Goal: Information Seeking & Learning: Learn about a topic

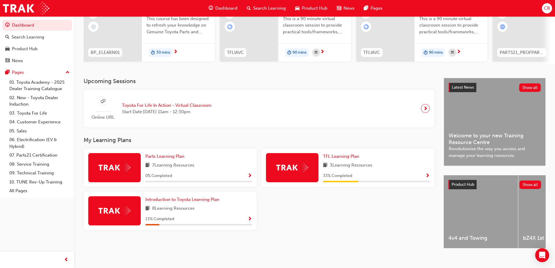
scroll to position [80, 0]
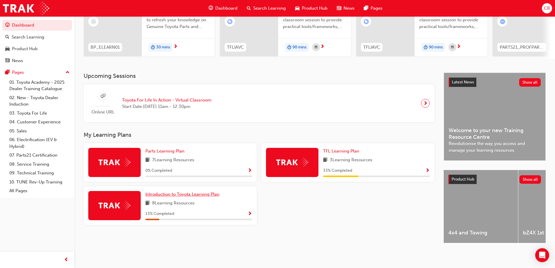
click at [157, 192] on span "Introduction to Toyota Learning Plan" at bounding box center [182, 193] width 74 height 5
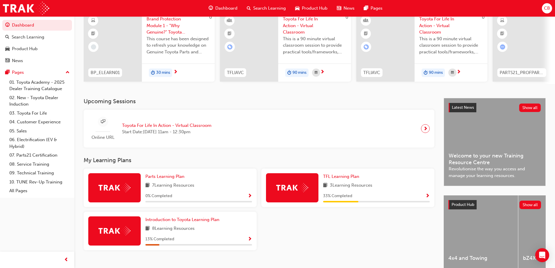
scroll to position [58, 0]
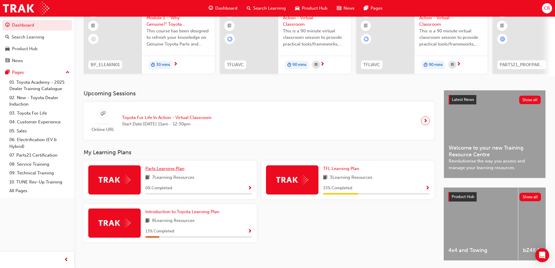
click at [158, 171] on span "Parts Learning Plan" at bounding box center [164, 168] width 39 height 5
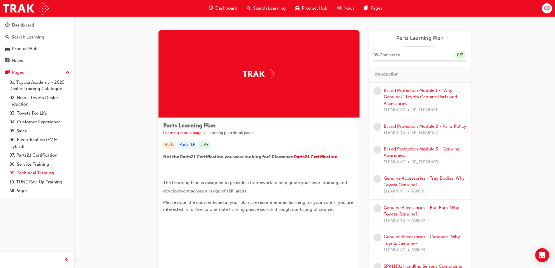
click at [35, 175] on link "09. Technical Training" at bounding box center [39, 172] width 65 height 9
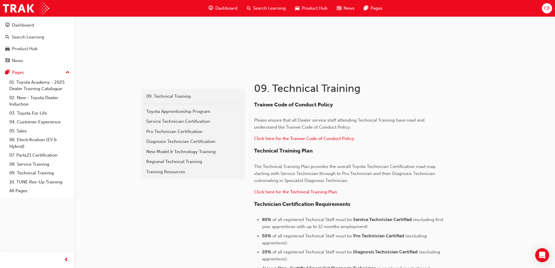
scroll to position [55, 0]
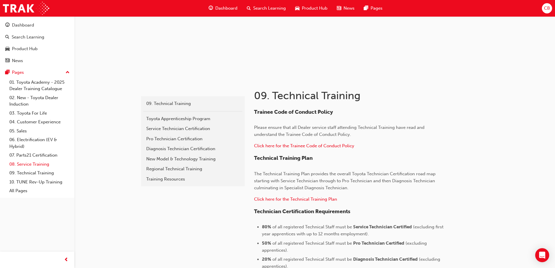
click at [27, 162] on link "08. Service Training" at bounding box center [39, 164] width 65 height 9
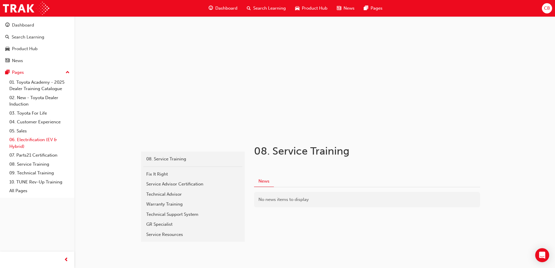
click at [24, 143] on link "06. Electrification (EV & Hybrid)" at bounding box center [39, 142] width 65 height 15
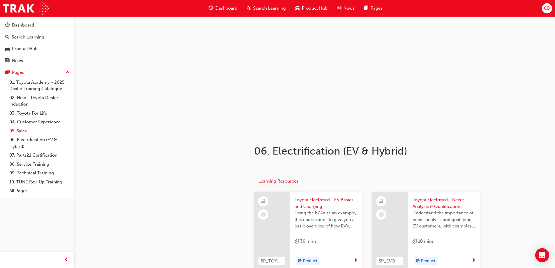
click at [23, 131] on link "05. Sales" at bounding box center [39, 130] width 65 height 9
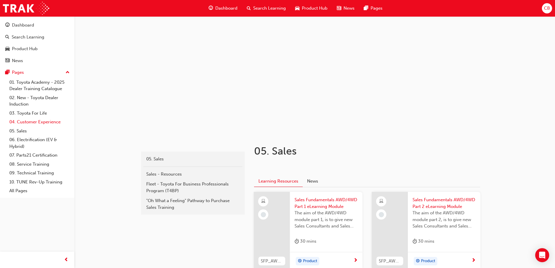
drag, startPoint x: 21, startPoint y: 121, endPoint x: 28, endPoint y: 121, distance: 6.7
click at [21, 121] on link "04. Customer Experience" at bounding box center [39, 121] width 65 height 9
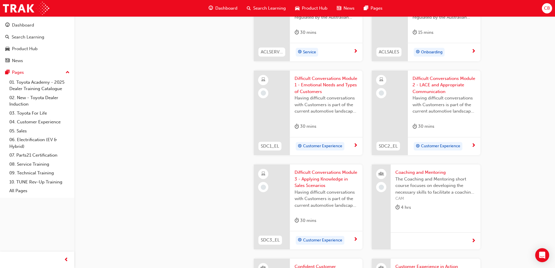
scroll to position [535, 0]
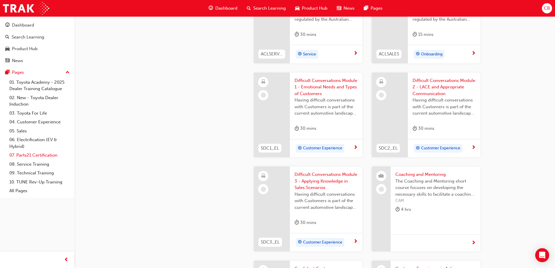
click at [39, 156] on link "07. Parts21 Certification" at bounding box center [39, 155] width 65 height 9
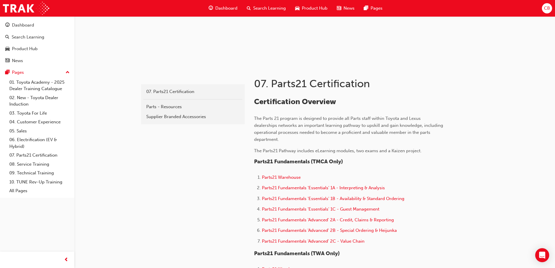
scroll to position [87, 0]
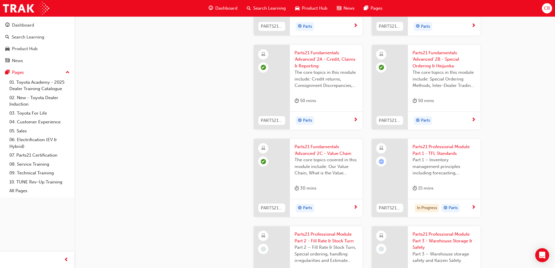
scroll to position [816, 0]
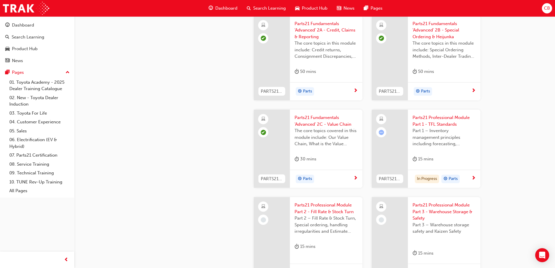
click at [436, 147] on div "Part 1 – Inventory management principles including forecasting, processes, and …" at bounding box center [444, 138] width 63 height 23
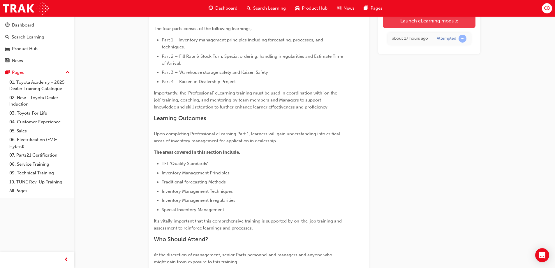
scroll to position [147, 0]
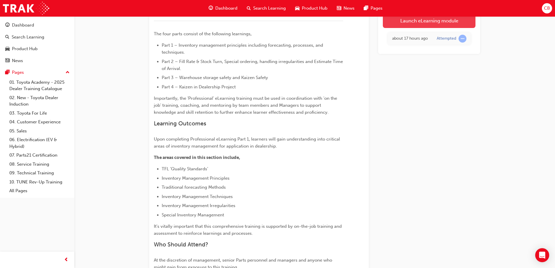
click at [435, 23] on link "Launch eLearning module" at bounding box center [429, 20] width 93 height 15
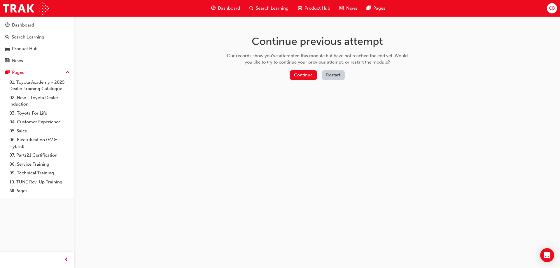
click at [326, 77] on button "Restart" at bounding box center [332, 75] width 23 height 10
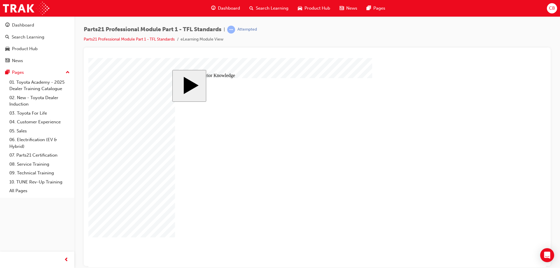
drag, startPoint x: 294, startPoint y: 199, endPoint x: 357, endPoint y: 177, distance: 66.9
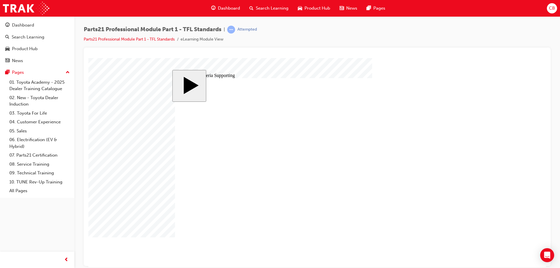
type input "5"
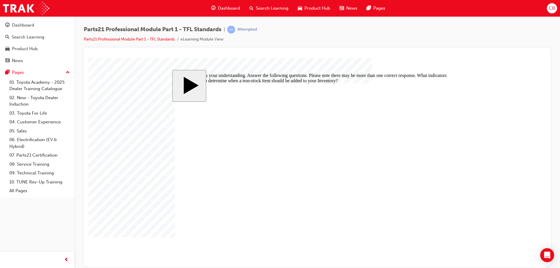
checkbox input "true"
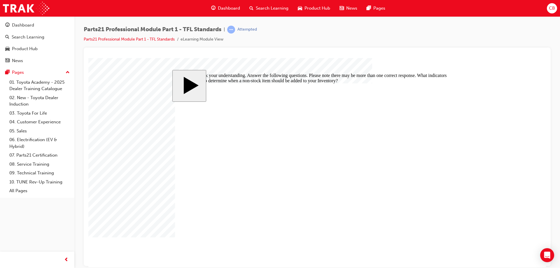
checkbox input "true"
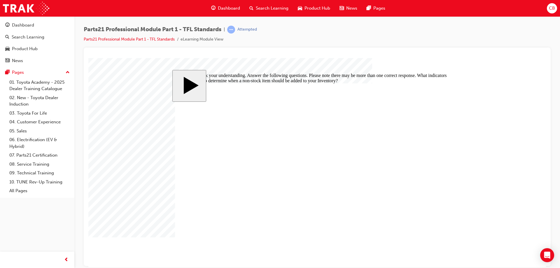
checkbox input "false"
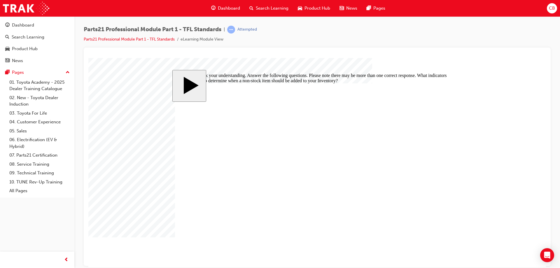
checkbox input "false"
drag, startPoint x: 189, startPoint y: 182, endPoint x: 203, endPoint y: 182, distance: 14.0
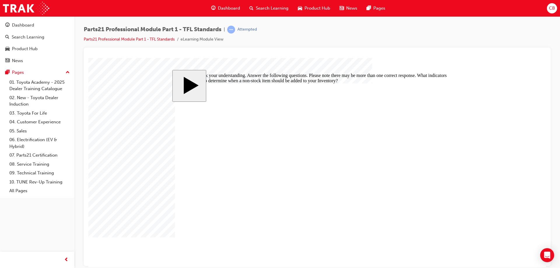
checkbox input "false"
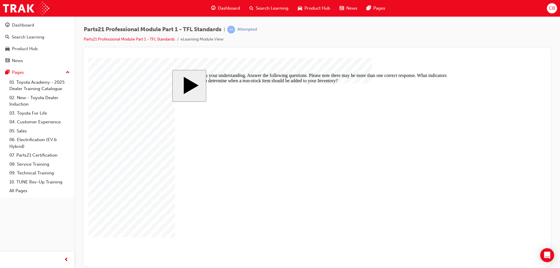
checkbox input "false"
drag, startPoint x: 189, startPoint y: 180, endPoint x: 236, endPoint y: 193, distance: 48.1
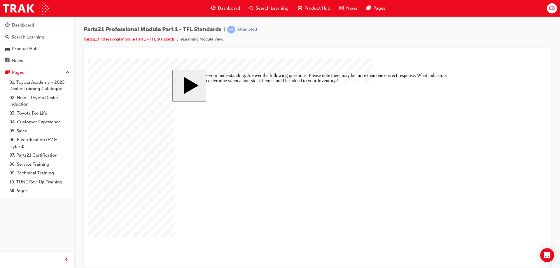
checkbox input "true"
drag, startPoint x: 191, startPoint y: 171, endPoint x: 205, endPoint y: 173, distance: 14.1
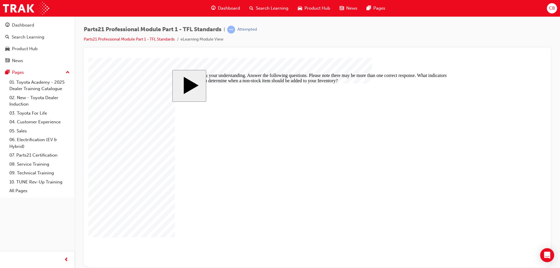
drag, startPoint x: 193, startPoint y: 167, endPoint x: 192, endPoint y: 171, distance: 4.1
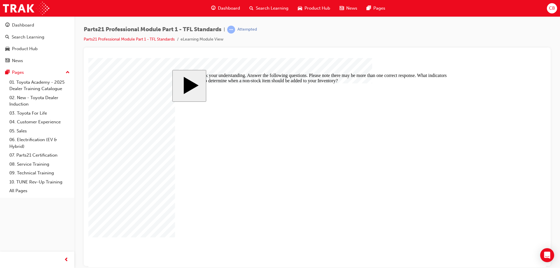
checkbox input "false"
drag, startPoint x: 186, startPoint y: 208, endPoint x: 252, endPoint y: 227, distance: 68.6
checkbox input "true"
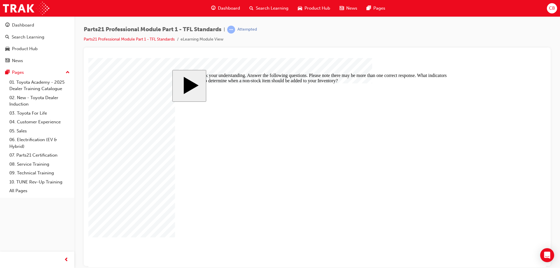
checkbox input "false"
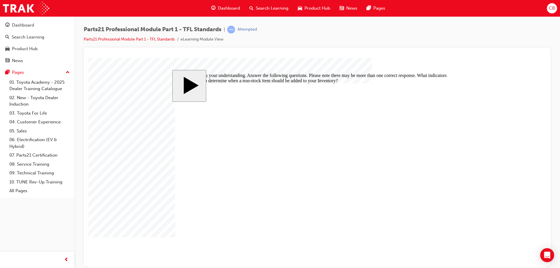
checkbox input "true"
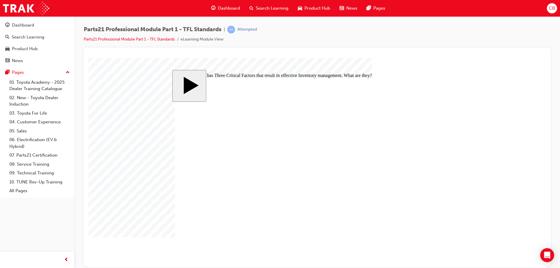
checkbox input "true"
drag, startPoint x: 341, startPoint y: 169, endPoint x: 317, endPoint y: 195, distance: 34.8
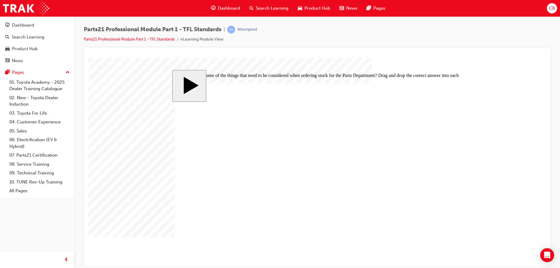
drag, startPoint x: 341, startPoint y: 173, endPoint x: 320, endPoint y: 159, distance: 25.2
drag, startPoint x: 338, startPoint y: 169, endPoint x: 312, endPoint y: 172, distance: 25.8
drag, startPoint x: 333, startPoint y: 171, endPoint x: 334, endPoint y: 157, distance: 14.1
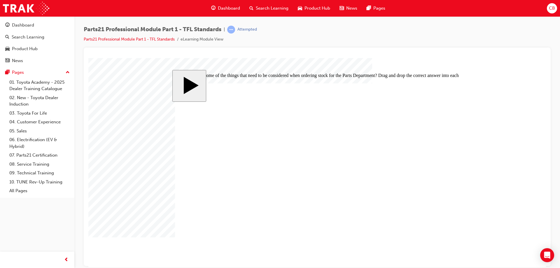
drag, startPoint x: 351, startPoint y: 173, endPoint x: 333, endPoint y: 173, distance: 18.4
drag, startPoint x: 342, startPoint y: 187, endPoint x: 365, endPoint y: 180, distance: 24.0
drag, startPoint x: 363, startPoint y: 152, endPoint x: 351, endPoint y: 194, distance: 43.8
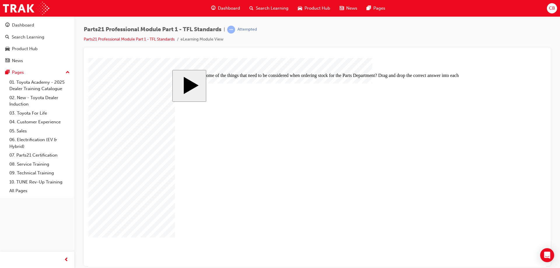
drag, startPoint x: 375, startPoint y: 155, endPoint x: 355, endPoint y: 153, distance: 19.3
drag, startPoint x: 343, startPoint y: 165, endPoint x: 340, endPoint y: 147, distance: 18.7
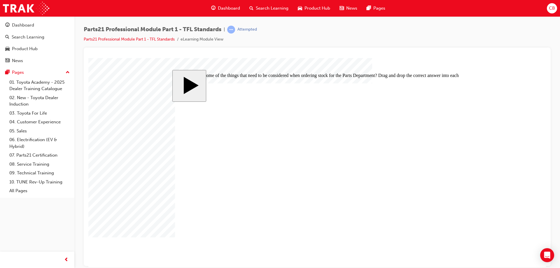
drag, startPoint x: 346, startPoint y: 171, endPoint x: 305, endPoint y: 177, distance: 41.2
drag, startPoint x: 328, startPoint y: 188, endPoint x: 385, endPoint y: 192, distance: 56.7
drag, startPoint x: 336, startPoint y: 172, endPoint x: 331, endPoint y: 150, distance: 22.3
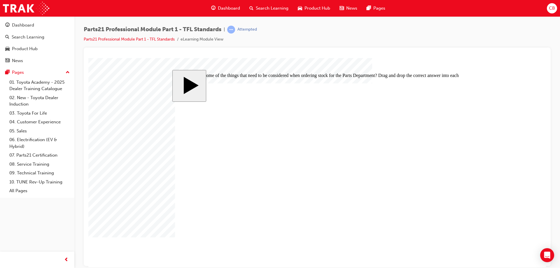
drag, startPoint x: 342, startPoint y: 170, endPoint x: 321, endPoint y: 171, distance: 20.7
drag, startPoint x: 335, startPoint y: 155, endPoint x: 326, endPoint y: 198, distance: 43.8
drag, startPoint x: 339, startPoint y: 166, endPoint x: 338, endPoint y: 144, distance: 21.9
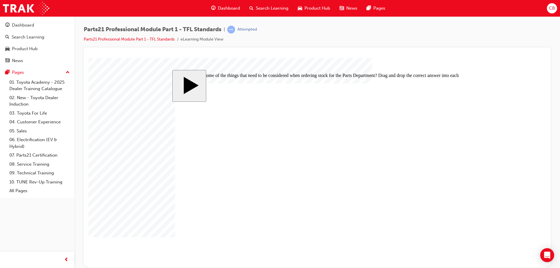
drag, startPoint x: 344, startPoint y: 167, endPoint x: 328, endPoint y: 170, distance: 16.0
drag, startPoint x: 328, startPoint y: 171, endPoint x: 323, endPoint y: 149, distance: 22.4
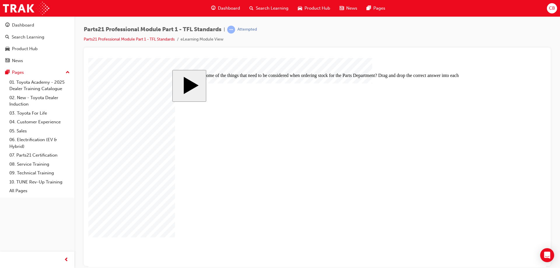
drag, startPoint x: 334, startPoint y: 171, endPoint x: 314, endPoint y: 169, distance: 20.7
drag, startPoint x: 329, startPoint y: 175, endPoint x: 321, endPoint y: 197, distance: 22.7
drag, startPoint x: 330, startPoint y: 172, endPoint x: 311, endPoint y: 171, distance: 19.9
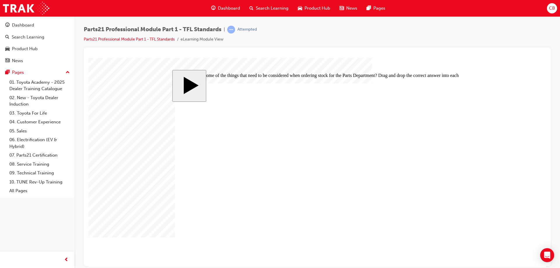
drag, startPoint x: 335, startPoint y: 155, endPoint x: 314, endPoint y: 171, distance: 26.5
drag, startPoint x: 333, startPoint y: 154, endPoint x: 318, endPoint y: 154, distance: 15.4
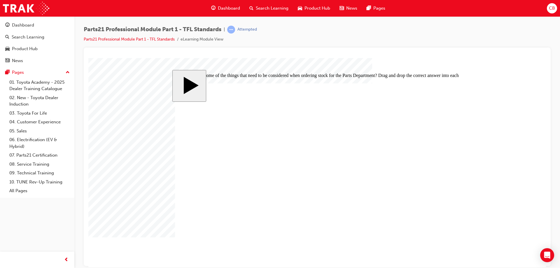
drag, startPoint x: 347, startPoint y: 172, endPoint x: 330, endPoint y: 173, distance: 17.0
drag, startPoint x: 340, startPoint y: 154, endPoint x: 319, endPoint y: 154, distance: 21.0
drag, startPoint x: 425, startPoint y: 237, endPoint x: 395, endPoint y: 238, distance: 29.8
drag, startPoint x: 370, startPoint y: 196, endPoint x: 349, endPoint y: 195, distance: 21.6
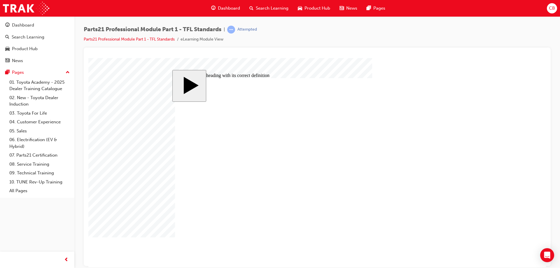
drag, startPoint x: 360, startPoint y: 138, endPoint x: 339, endPoint y: 178, distance: 45.4
drag, startPoint x: 344, startPoint y: 154, endPoint x: 330, endPoint y: 157, distance: 14.4
drag, startPoint x: 340, startPoint y: 136, endPoint x: 322, endPoint y: 139, distance: 17.7
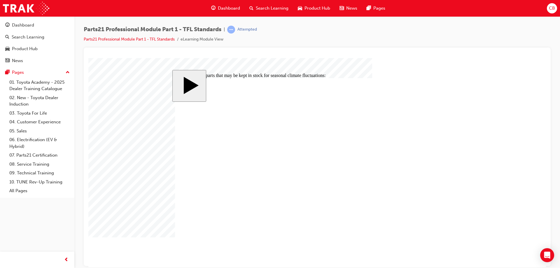
checkbox input "true"
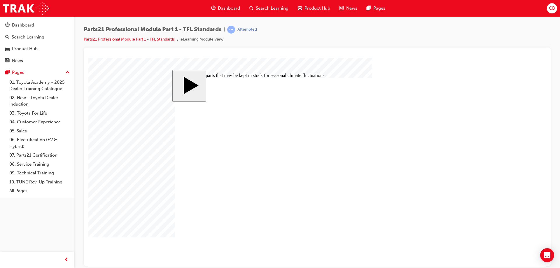
checkbox input "true"
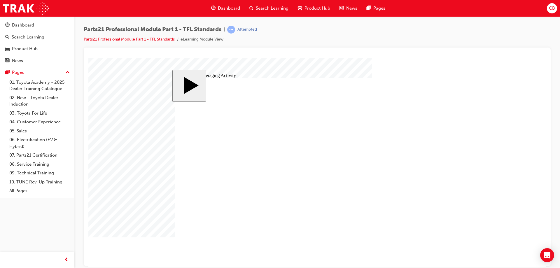
type input "3"
type input "30"
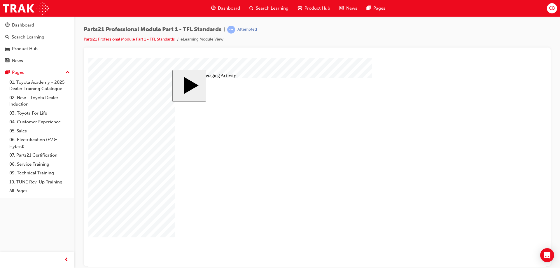
type input "30"
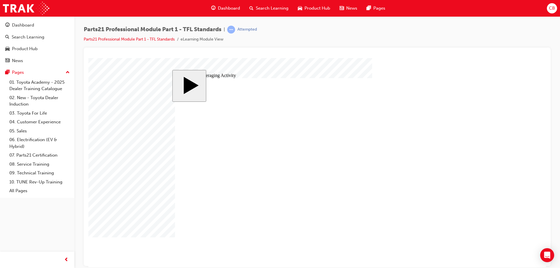
type input "3"
type input "30"
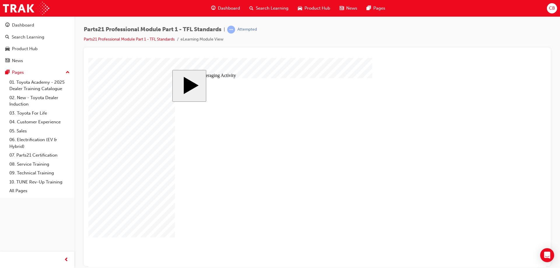
drag, startPoint x: 226, startPoint y: 192, endPoint x: 232, endPoint y: 192, distance: 5.8
type input "1"
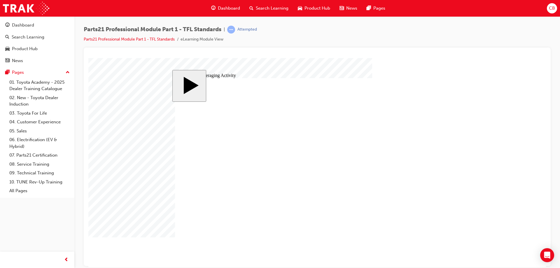
type input "1"
type input "30"
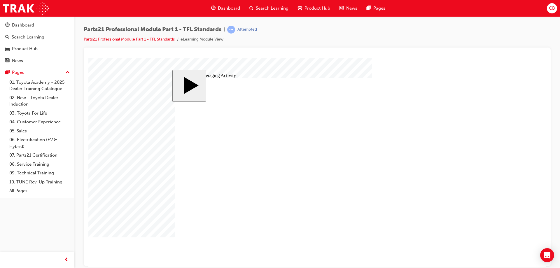
type input "30"
type input "1"
type input "30"
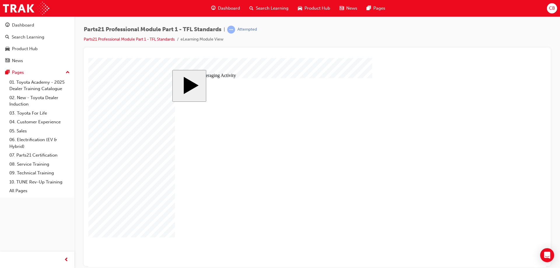
type input "1"
type input "6"
click at [158, 210] on body "slide: Simple Averaging Activity Rectangle 1 Rectangle 2 Rectangle 2 Incorrect.…" at bounding box center [316, 162] width 457 height 209
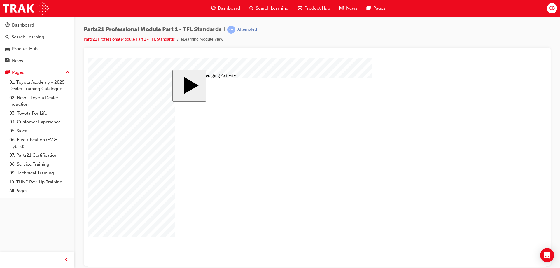
type input "30"
type input "6"
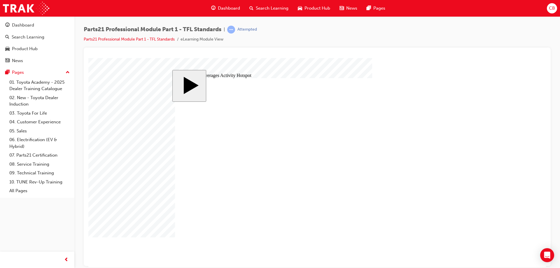
drag, startPoint x: 317, startPoint y: 188, endPoint x: 306, endPoint y: 190, distance: 11.0
drag, startPoint x: 303, startPoint y: 191, endPoint x: 299, endPoint y: 191, distance: 4.5
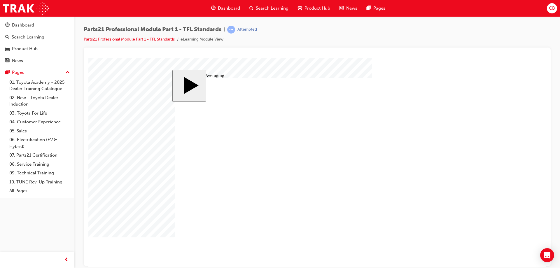
drag, startPoint x: 265, startPoint y: 151, endPoint x: 266, endPoint y: 140, distance: 11.1
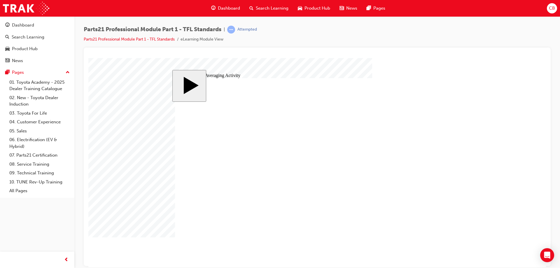
drag, startPoint x: 279, startPoint y: 143, endPoint x: 258, endPoint y: 171, distance: 35.4
drag, startPoint x: 273, startPoint y: 181, endPoint x: 282, endPoint y: 182, distance: 8.5
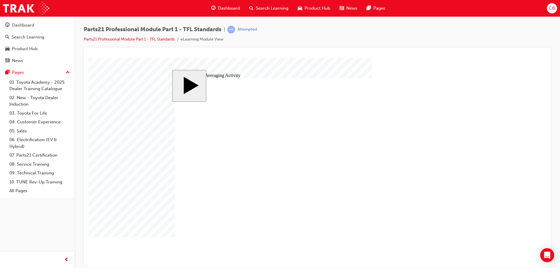
drag, startPoint x: 370, startPoint y: 191, endPoint x: 391, endPoint y: 194, distance: 20.8
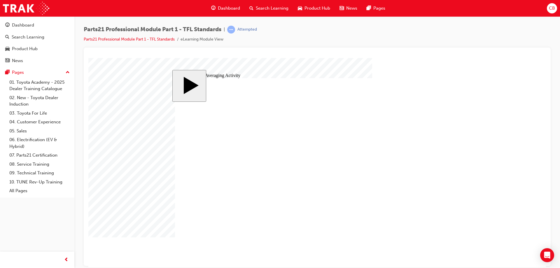
drag, startPoint x: 412, startPoint y: 161, endPoint x: 335, endPoint y: 182, distance: 79.2
drag, startPoint x: 415, startPoint y: 154, endPoint x: 257, endPoint y: 186, distance: 161.1
drag, startPoint x: 416, startPoint y: 138, endPoint x: 426, endPoint y: 175, distance: 39.2
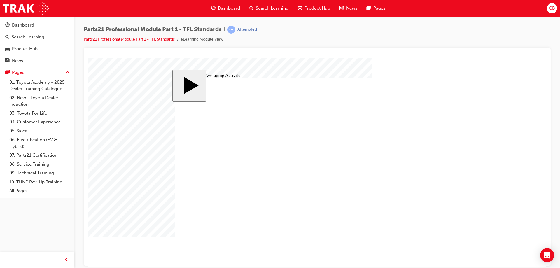
drag, startPoint x: 430, startPoint y: 187, endPoint x: 249, endPoint y: 188, distance: 180.4
drag, startPoint x: 415, startPoint y: 153, endPoint x: 431, endPoint y: 184, distance: 35.1
drag, startPoint x: 341, startPoint y: 184, endPoint x: 253, endPoint y: 184, distance: 88.0
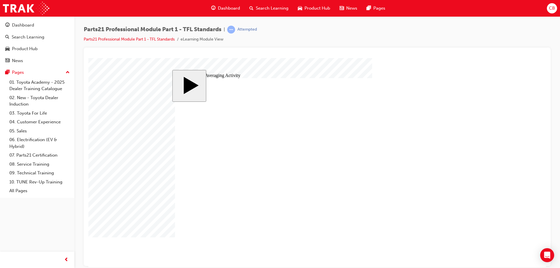
drag, startPoint x: 419, startPoint y: 139, endPoint x: 344, endPoint y: 187, distance: 88.9
drag, startPoint x: 433, startPoint y: 183, endPoint x: 340, endPoint y: 186, distance: 93.3
drag, startPoint x: 417, startPoint y: 140, endPoint x: 427, endPoint y: 188, distance: 48.7
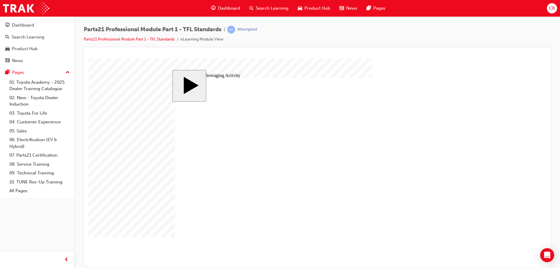
drag, startPoint x: 321, startPoint y: 179, endPoint x: 330, endPoint y: 179, distance: 9.6
drag, startPoint x: 416, startPoint y: 139, endPoint x: 251, endPoint y: 186, distance: 171.1
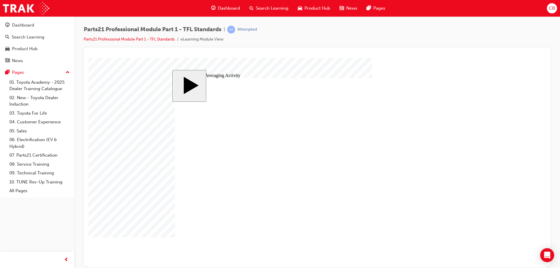
drag, startPoint x: 253, startPoint y: 184, endPoint x: 279, endPoint y: 204, distance: 32.9
drag, startPoint x: 429, startPoint y: 183, endPoint x: 314, endPoint y: 166, distance: 115.7
drag, startPoint x: 418, startPoint y: 141, endPoint x: 262, endPoint y: 187, distance: 162.7
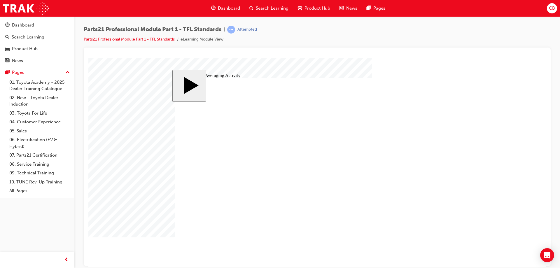
drag, startPoint x: 418, startPoint y: 152, endPoint x: 434, endPoint y: 156, distance: 16.3
drag, startPoint x: 418, startPoint y: 165, endPoint x: 430, endPoint y: 189, distance: 27.4
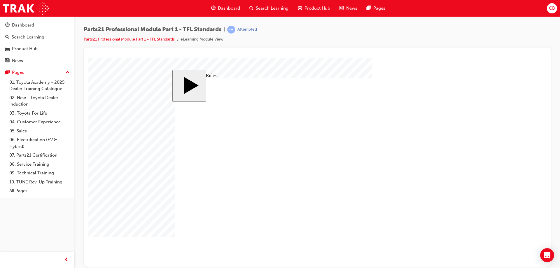
drag, startPoint x: 222, startPoint y: 213, endPoint x: 237, endPoint y: 214, distance: 14.9
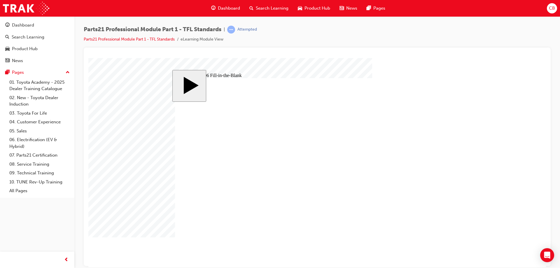
type input "8"
type input "83"
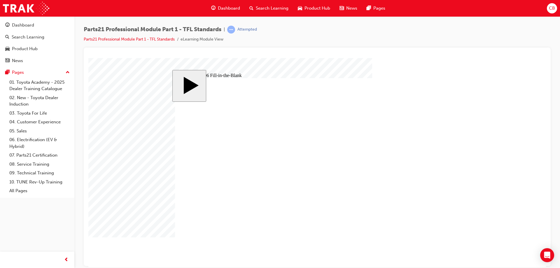
type input "83"
type input "8"
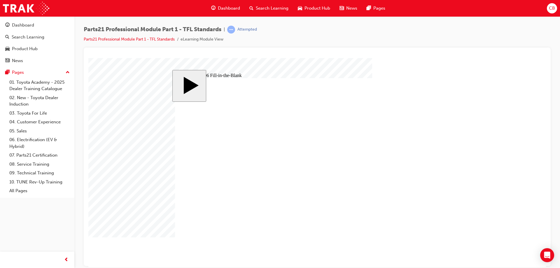
type input "83"
type input "6"
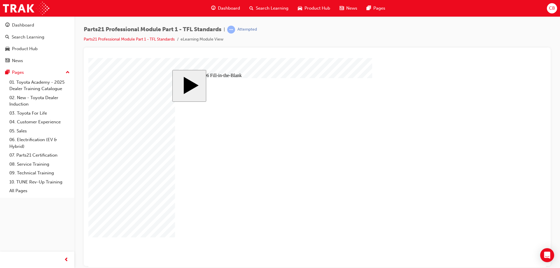
type input "6"
type input "1"
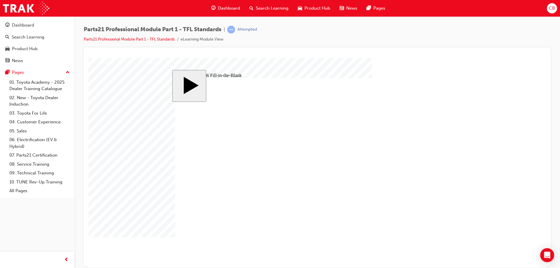
type input "13"
type input "13."
type input "13.8"
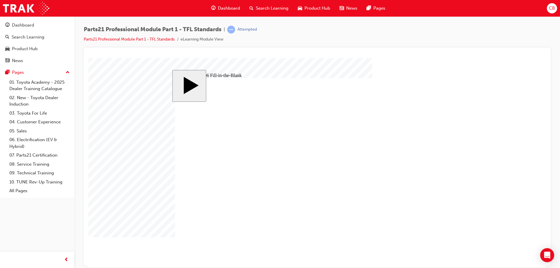
type input "13.8"
type input "13.83"
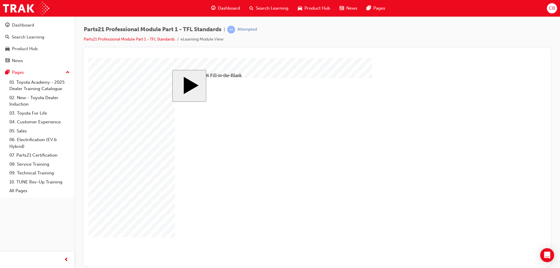
drag, startPoint x: 342, startPoint y: 191, endPoint x: 441, endPoint y: 194, distance: 98.6
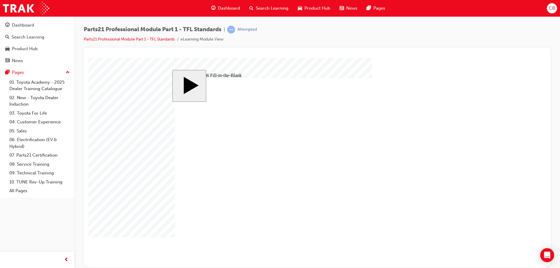
drag, startPoint x: 266, startPoint y: 210, endPoint x: 230, endPoint y: 210, distance: 35.3
type input "1"
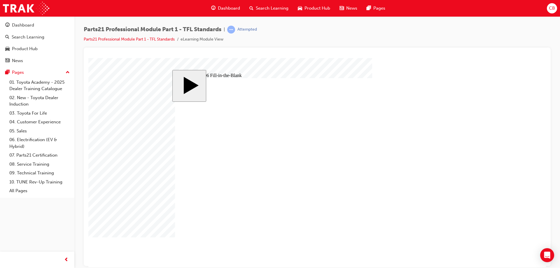
type input "1"
type input "14"
type input "14."
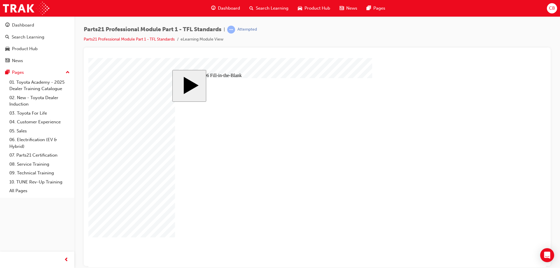
type input "14.0"
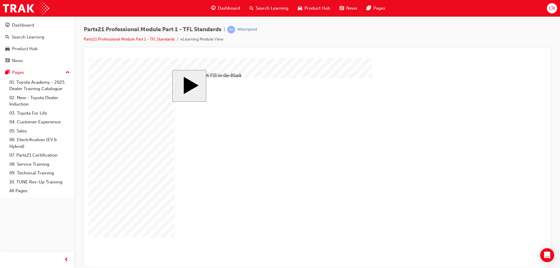
drag, startPoint x: 252, startPoint y: 211, endPoint x: 321, endPoint y: 215, distance: 69.4
type input "4"
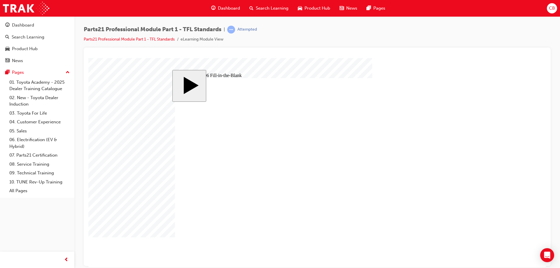
type input "4"
type input "49"
type input "498"
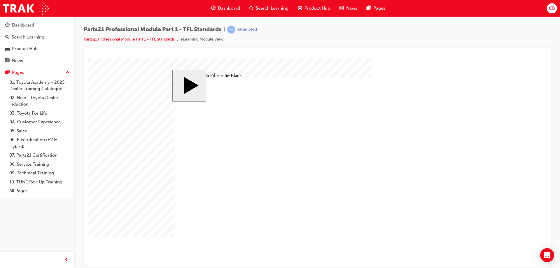
type input "498"
drag, startPoint x: 244, startPoint y: 207, endPoint x: 279, endPoint y: 212, distance: 35.8
drag, startPoint x: 266, startPoint y: 212, endPoint x: 247, endPoint y: 212, distance: 18.9
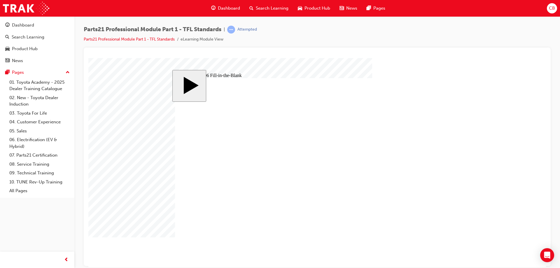
drag, startPoint x: 238, startPoint y: 210, endPoint x: 241, endPoint y: 209, distance: 3.3
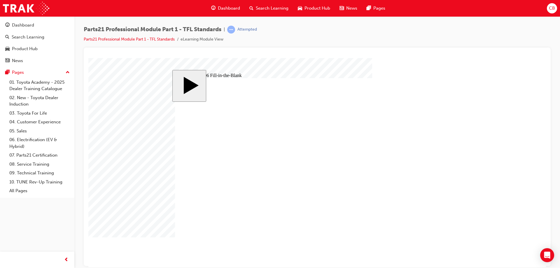
drag, startPoint x: 340, startPoint y: 190, endPoint x: 315, endPoint y: 198, distance: 26.5
type input "8"
drag, startPoint x: 234, startPoint y: 210, endPoint x: 210, endPoint y: 211, distance: 23.6
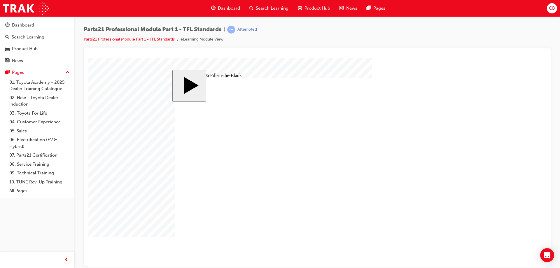
type input "8"
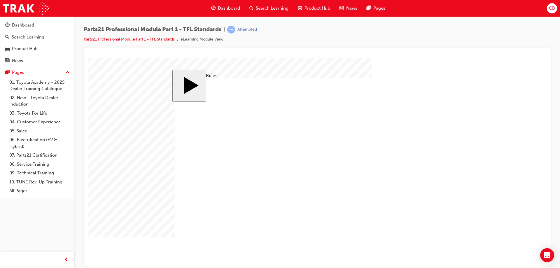
type input "8"
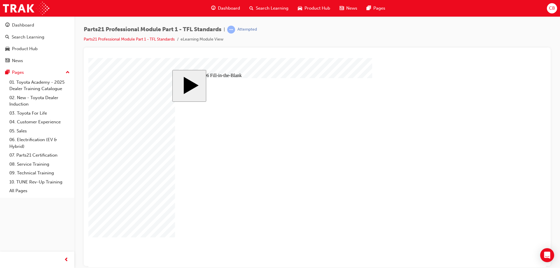
type input "83"
type input "8"
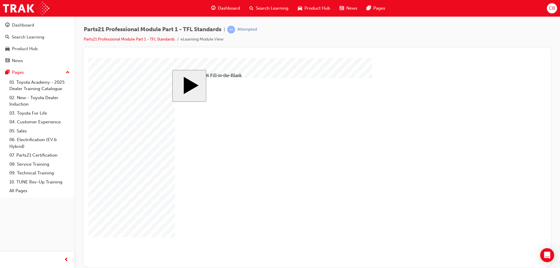
type input "8"
type input "83"
type input "6"
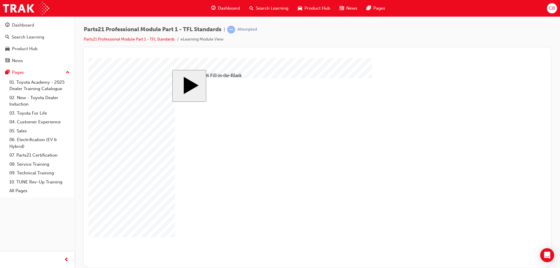
type input "6"
type input "1"
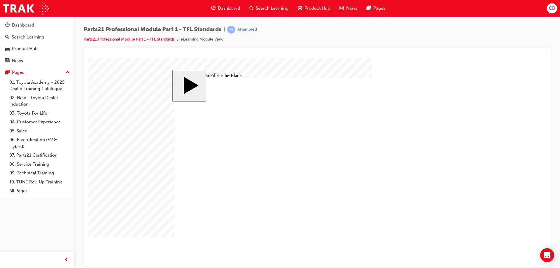
type input "14"
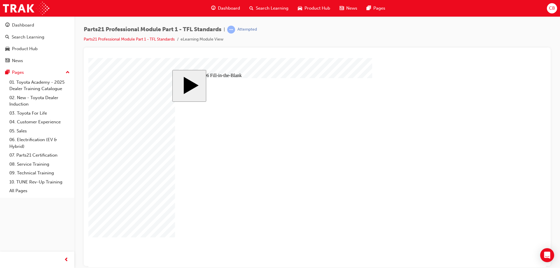
type input "1"
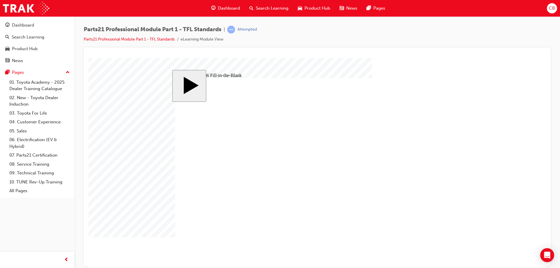
type input "1"
type input "15"
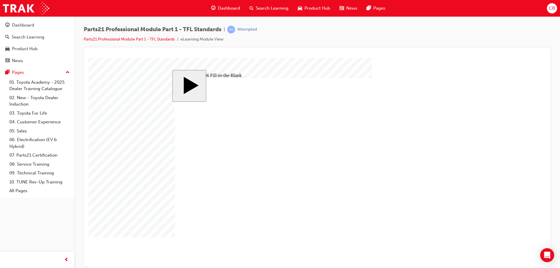
drag, startPoint x: 267, startPoint y: 210, endPoint x: 224, endPoint y: 202, distance: 43.7
type input "1"
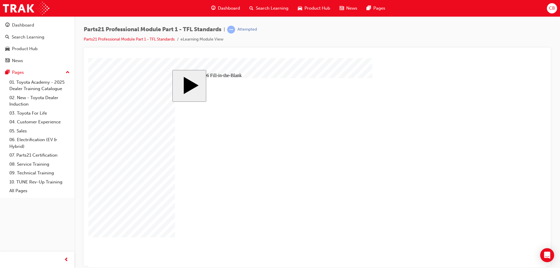
type input "1"
type input "16"
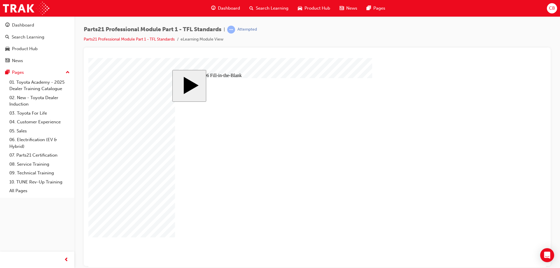
type input "1"
type input "14"
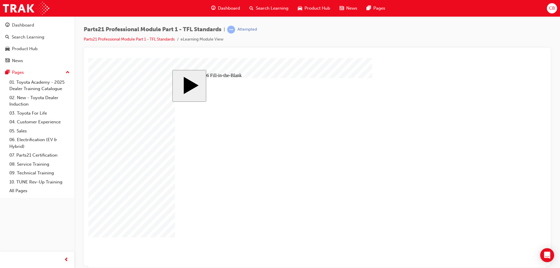
type input "14"
type input "14."
type input "14.0"
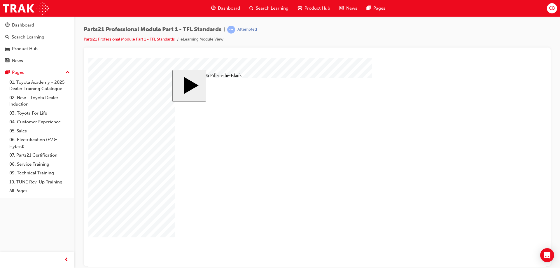
type input "14.0"
drag, startPoint x: 314, startPoint y: 202, endPoint x: 342, endPoint y: 205, distance: 28.2
drag, startPoint x: 265, startPoint y: 209, endPoint x: 242, endPoint y: 210, distance: 22.8
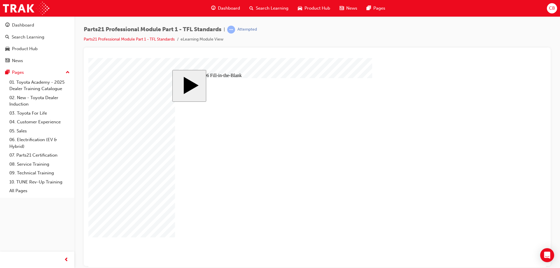
type input "0"
type input "01"
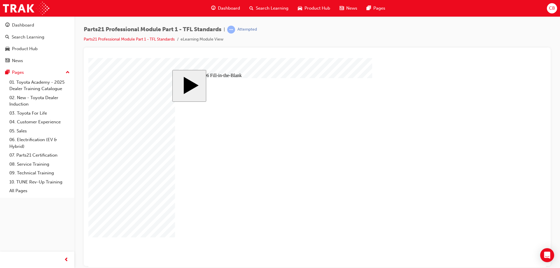
type input "014"
type input "01"
type input "0"
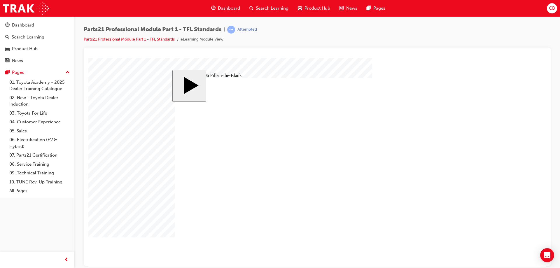
type input "0"
type input "."
type input ".1"
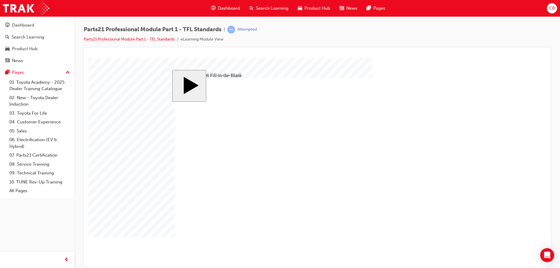
type input ".14"
drag, startPoint x: 429, startPoint y: 241, endPoint x: 393, endPoint y: 215, distance: 43.4
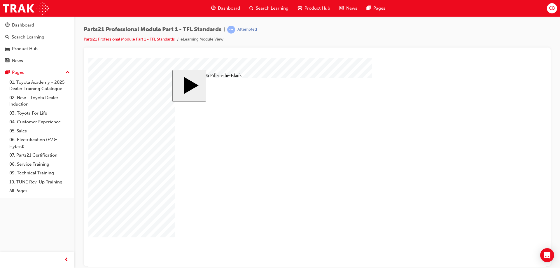
drag, startPoint x: 263, startPoint y: 209, endPoint x: 241, endPoint y: 213, distance: 22.8
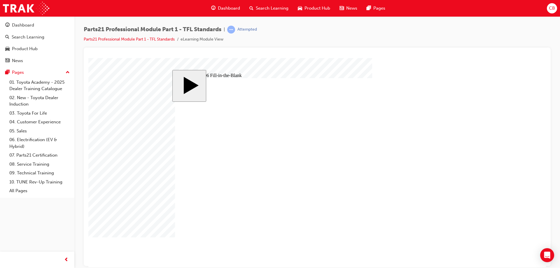
type input "83"
type input "6"
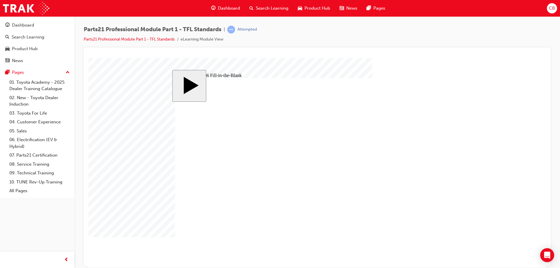
type input "83"
type input "6"
drag, startPoint x: 381, startPoint y: 184, endPoint x: 385, endPoint y: 187, distance: 5.7
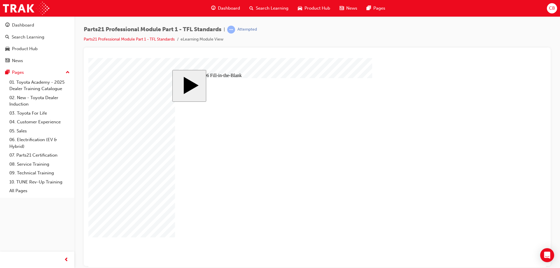
type input "8"
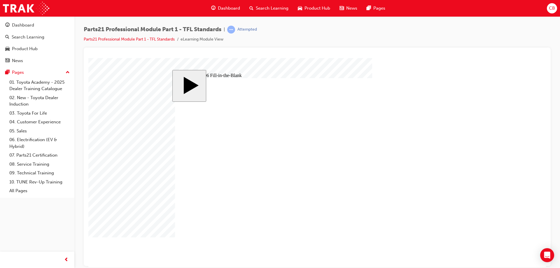
type input "83"
type input "8"
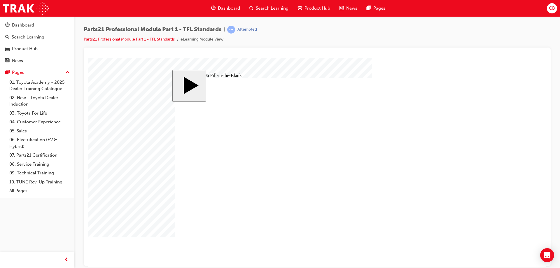
type input "8"
type input "83"
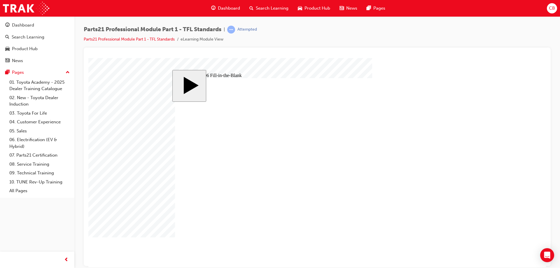
type input "6"
type input "1"
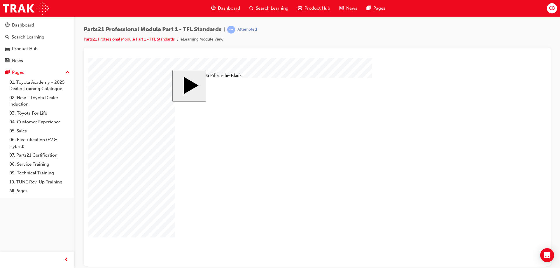
type input "1"
type input "13"
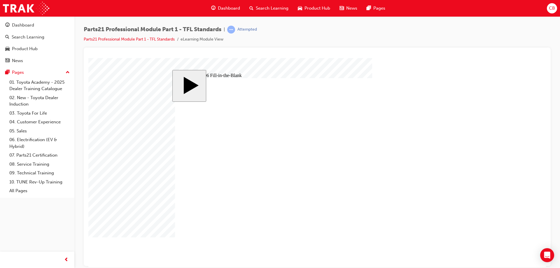
type input "83"
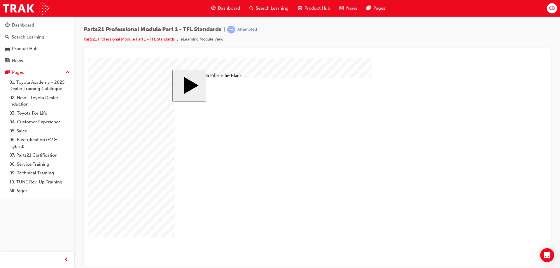
type input "83"
type input "6"
type input "13"
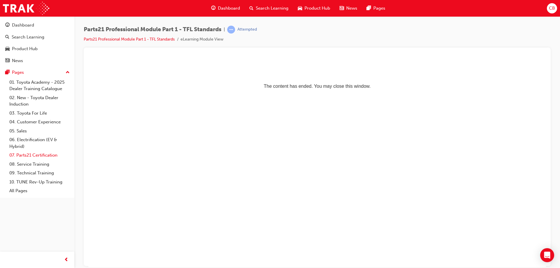
click at [51, 153] on link "07. Parts21 Certification" at bounding box center [39, 155] width 65 height 9
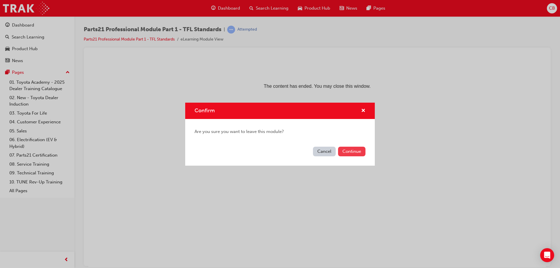
click at [340, 152] on button "Continue" at bounding box center [351, 152] width 27 height 10
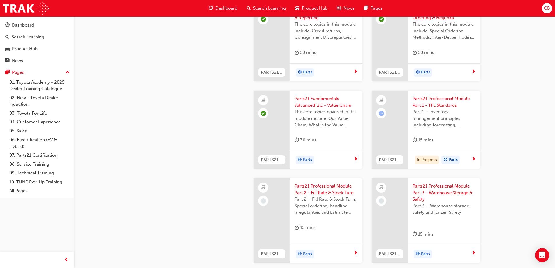
scroll to position [845, 0]
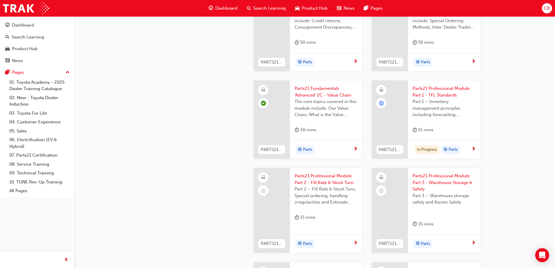
click at [449, 127] on div "15 mins" at bounding box center [444, 131] width 63 height 10
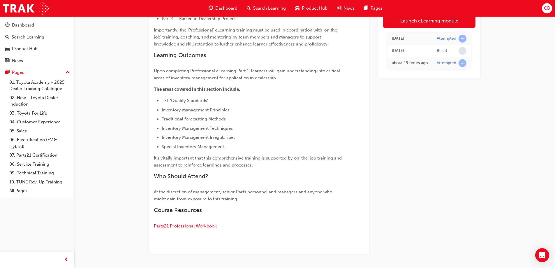
scroll to position [206, 0]
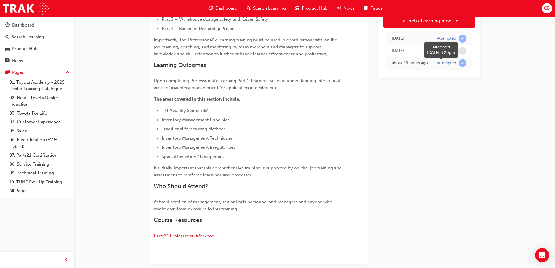
click at [453, 66] on div "Attempted" at bounding box center [447, 63] width 20 height 6
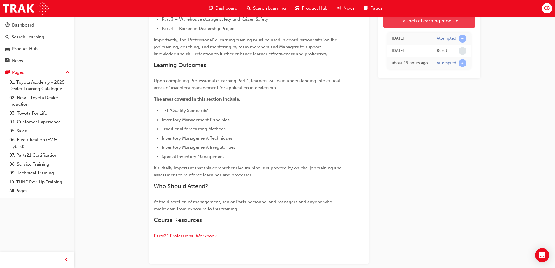
click at [410, 21] on link "Launch eLearning module" at bounding box center [429, 20] width 93 height 15
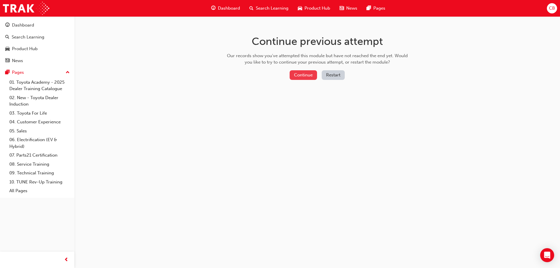
click at [300, 75] on button "Continue" at bounding box center [302, 75] width 27 height 10
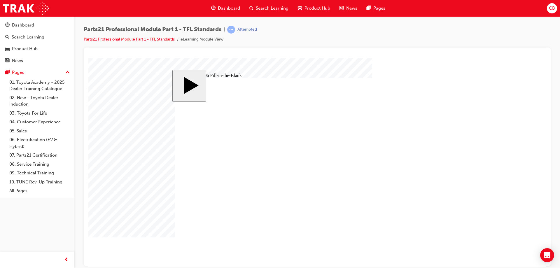
type input "I"
type input "9"
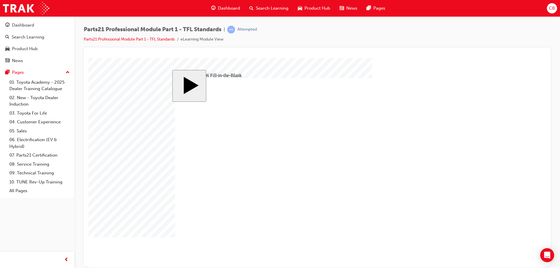
type input "9"
type input "1"
type input "17"
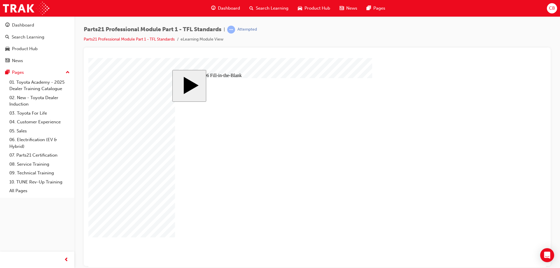
type input "17"
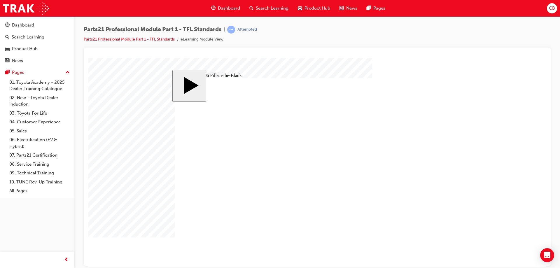
drag, startPoint x: 264, startPoint y: 210, endPoint x: 254, endPoint y: 212, distance: 9.4
drag, startPoint x: 284, startPoint y: 208, endPoint x: 292, endPoint y: 208, distance: 7.3
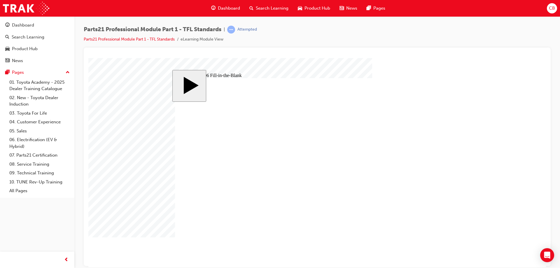
drag, startPoint x: 266, startPoint y: 211, endPoint x: 241, endPoint y: 212, distance: 25.7
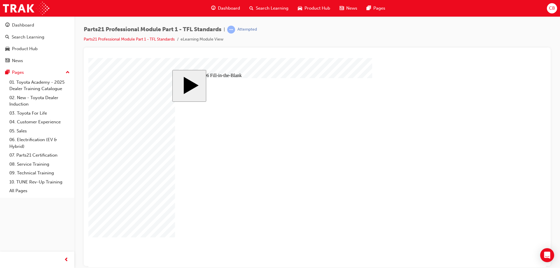
drag, startPoint x: 324, startPoint y: 183, endPoint x: 287, endPoint y: 194, distance: 38.2
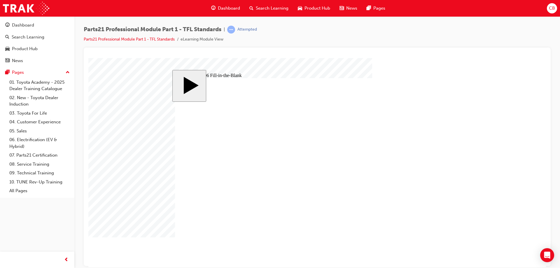
drag, startPoint x: 433, startPoint y: 226, endPoint x: 428, endPoint y: 231, distance: 7.4
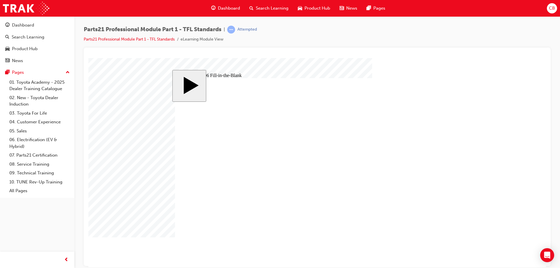
drag, startPoint x: 262, startPoint y: 210, endPoint x: 238, endPoint y: 214, distance: 23.9
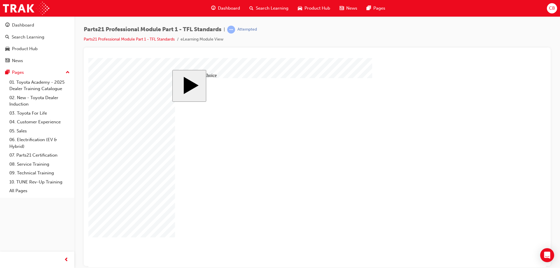
drag, startPoint x: 191, startPoint y: 152, endPoint x: 272, endPoint y: 174, distance: 83.4
drag, startPoint x: 319, startPoint y: 183, endPoint x: 305, endPoint y: 182, distance: 14.9
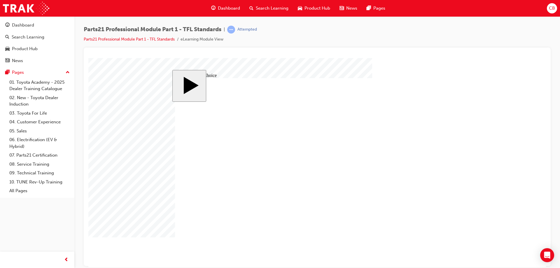
drag, startPoint x: 191, startPoint y: 182, endPoint x: 223, endPoint y: 186, distance: 32.0
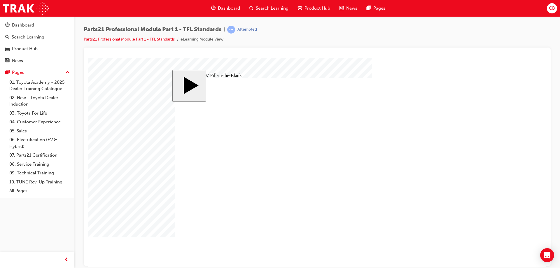
drag, startPoint x: 261, startPoint y: 216, endPoint x: 241, endPoint y: 215, distance: 20.4
drag, startPoint x: 235, startPoint y: 216, endPoint x: 215, endPoint y: 216, distance: 20.1
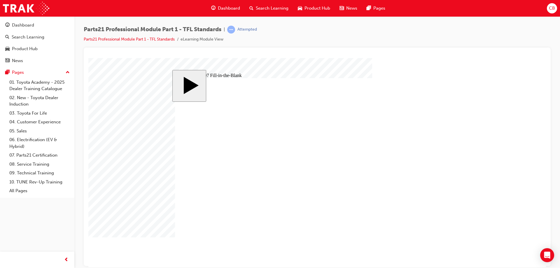
drag, startPoint x: 210, startPoint y: 204, endPoint x: 400, endPoint y: 155, distance: 196.3
drag, startPoint x: 356, startPoint y: 207, endPoint x: 399, endPoint y: 177, distance: 52.5
drag, startPoint x: 301, startPoint y: 205, endPoint x: 414, endPoint y: 190, distance: 114.6
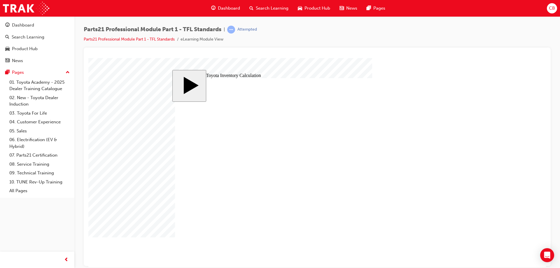
drag, startPoint x: 213, startPoint y: 149, endPoint x: 211, endPoint y: 156, distance: 6.9
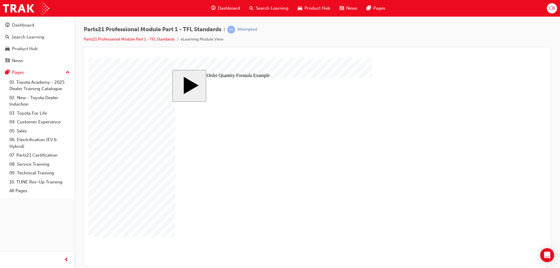
drag, startPoint x: 247, startPoint y: 171, endPoint x: 271, endPoint y: 172, distance: 24.5
drag, startPoint x: 211, startPoint y: 186, endPoint x: 226, endPoint y: 186, distance: 15.2
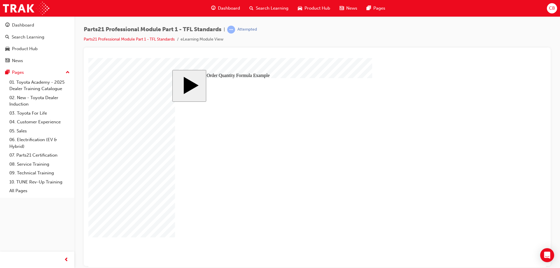
type input "0"
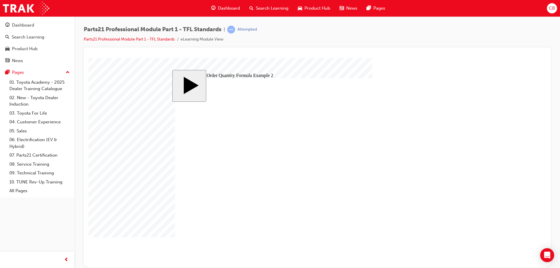
type input "11"
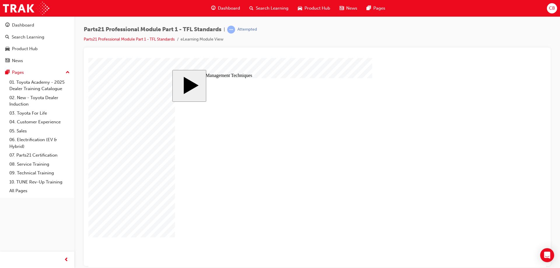
drag, startPoint x: 189, startPoint y: 181, endPoint x: 190, endPoint y: 187, distance: 5.3
drag, startPoint x: 191, startPoint y: 197, endPoint x: 191, endPoint y: 203, distance: 6.7
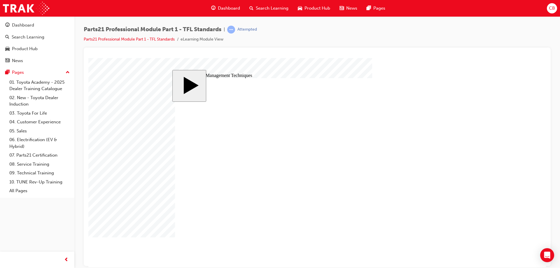
drag, startPoint x: 189, startPoint y: 196, endPoint x: 226, endPoint y: 209, distance: 39.1
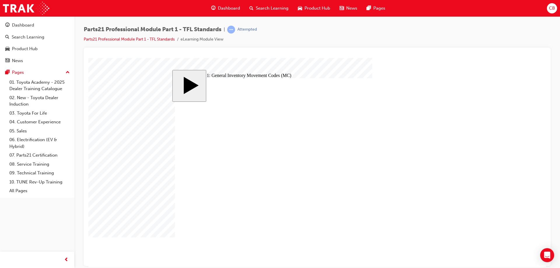
click at [137, 145] on body "slide: Technique 2: Special Inventory Control Class (SCC) MENU Rectangle 6 HELP…" at bounding box center [316, 162] width 457 height 209
checkbox input "true"
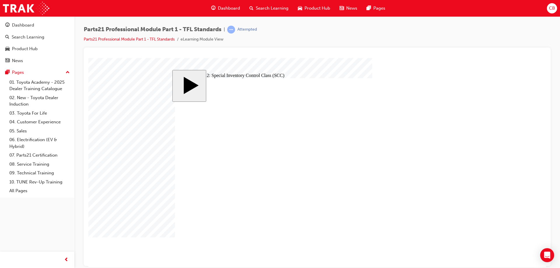
checkbox input "true"
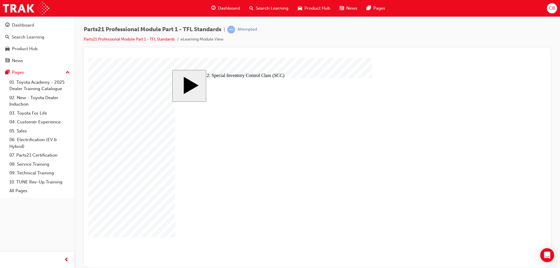
checkbox input "true"
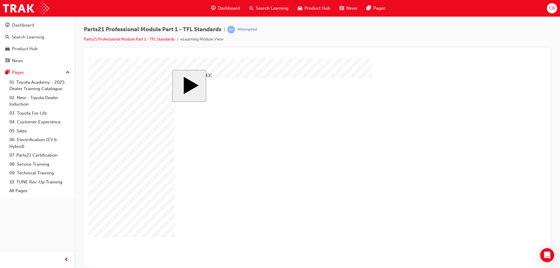
checkbox input "true"
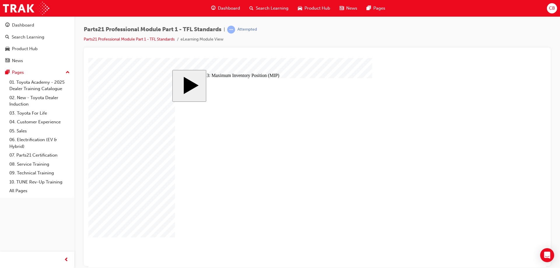
checkbox input "true"
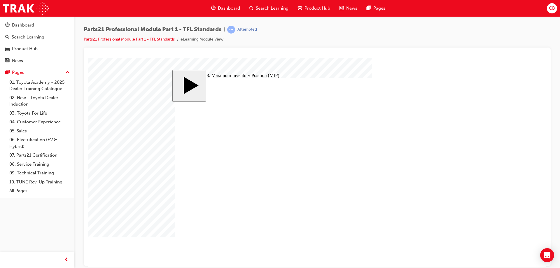
checkbox input "true"
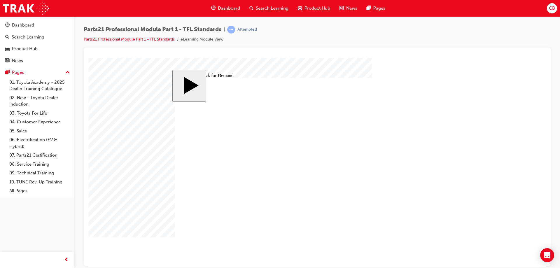
checkbox input "true"
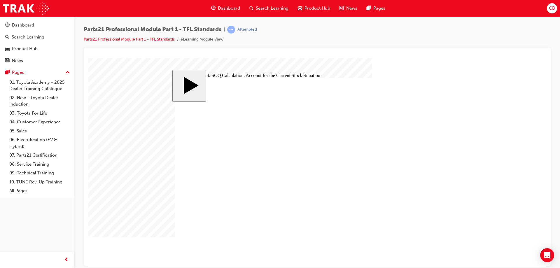
checkbox input "true"
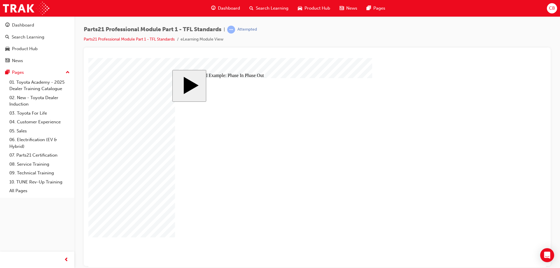
type input "8"
checkbox input "true"
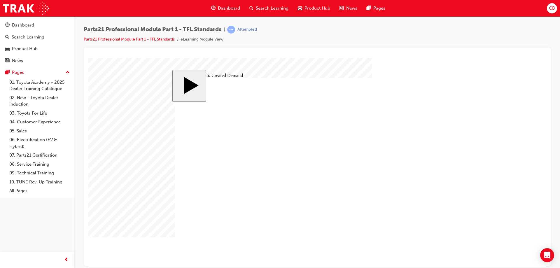
checkbox input "true"
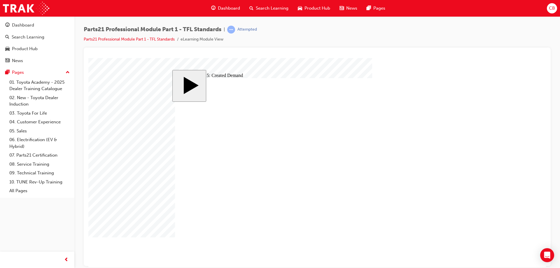
checkbox input "true"
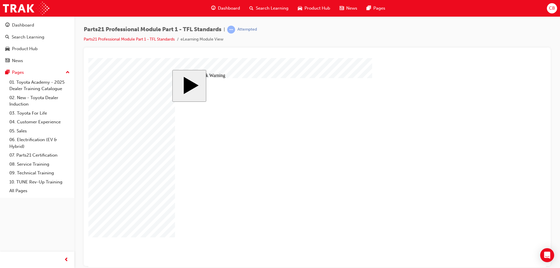
drag, startPoint x: 354, startPoint y: 152, endPoint x: 301, endPoint y: 144, distance: 53.3
drag, startPoint x: 345, startPoint y: 163, endPoint x: 276, endPoint y: 155, distance: 69.5
drag, startPoint x: 356, startPoint y: 184, endPoint x: 263, endPoint y: 168, distance: 93.9
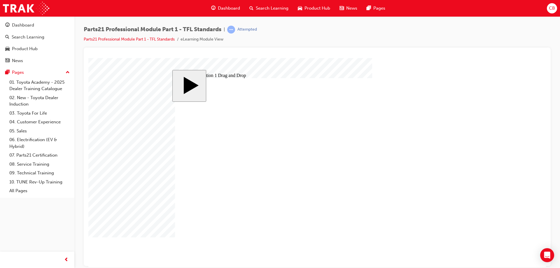
drag, startPoint x: 338, startPoint y: 145, endPoint x: 244, endPoint y: 175, distance: 98.4
drag, startPoint x: 354, startPoint y: 174, endPoint x: 268, endPoint y: 183, distance: 86.2
drag, startPoint x: 358, startPoint y: 213, endPoint x: 266, endPoint y: 196, distance: 93.7
drag, startPoint x: 365, startPoint y: 221, endPoint x: 285, endPoint y: 204, distance: 81.7
drag, startPoint x: 358, startPoint y: 191, endPoint x: 283, endPoint y: 210, distance: 77.4
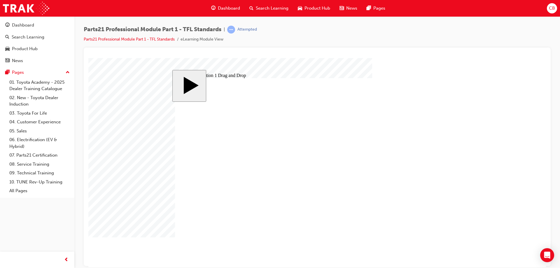
drag, startPoint x: 357, startPoint y: 200, endPoint x: 279, endPoint y: 223, distance: 81.8
drag, startPoint x: 225, startPoint y: 172, endPoint x: 240, endPoint y: 170, distance: 15.6
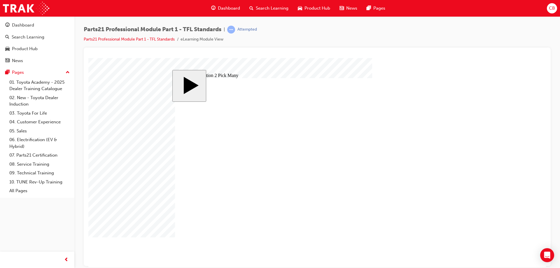
checkbox input "true"
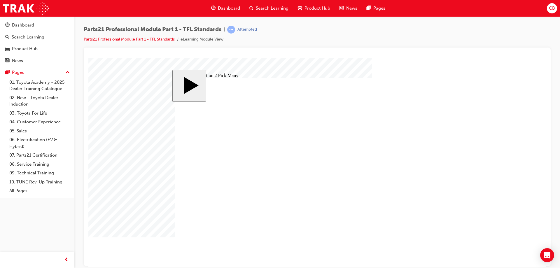
checkbox input "true"
drag, startPoint x: 366, startPoint y: 169, endPoint x: 396, endPoint y: 168, distance: 30.0
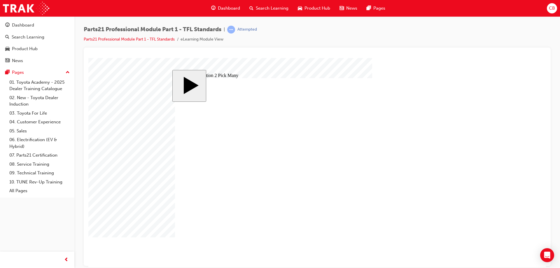
checkbox input "true"
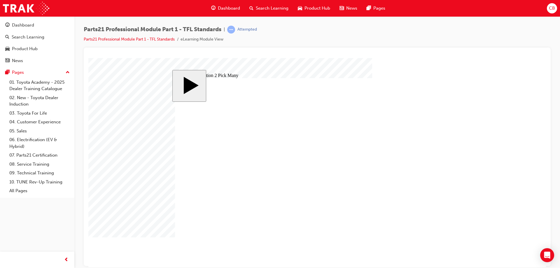
drag, startPoint x: 257, startPoint y: 205, endPoint x: 287, endPoint y: 205, distance: 29.7
checkbox input "true"
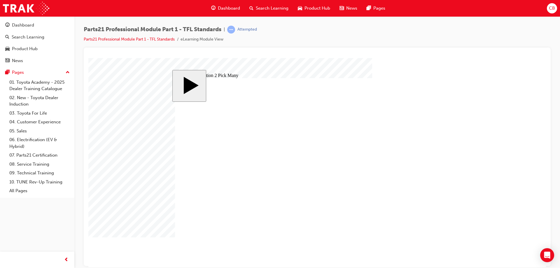
checkbox input "true"
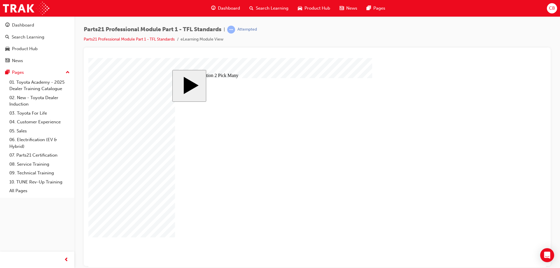
checkbox input "true"
checkbox input "false"
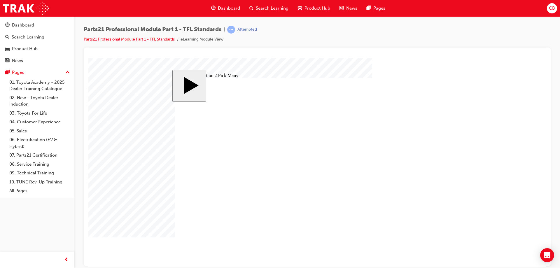
checkbox input "false"
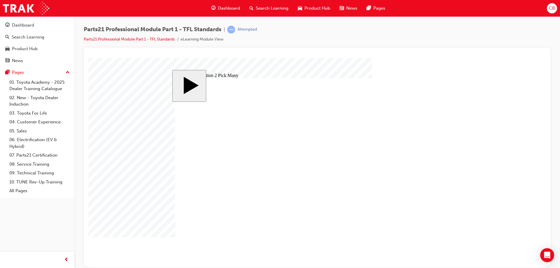
checkbox input "false"
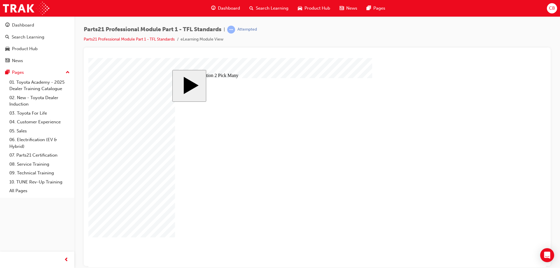
drag, startPoint x: 328, startPoint y: 157, endPoint x: 332, endPoint y: 172, distance: 14.7
checkbox input "false"
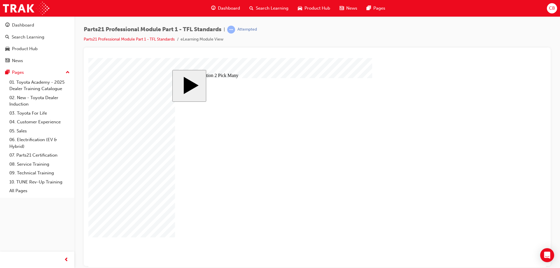
checkbox input "false"
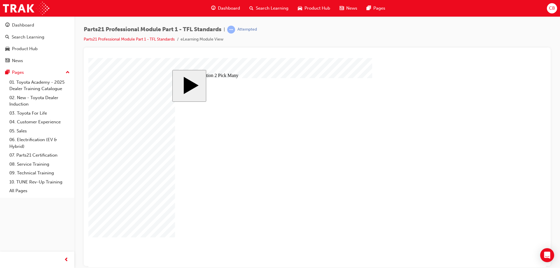
checkbox input "false"
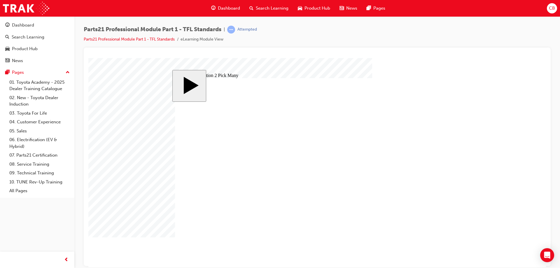
checkbox input "true"
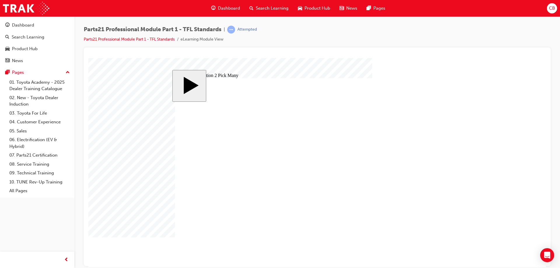
checkbox input "true"
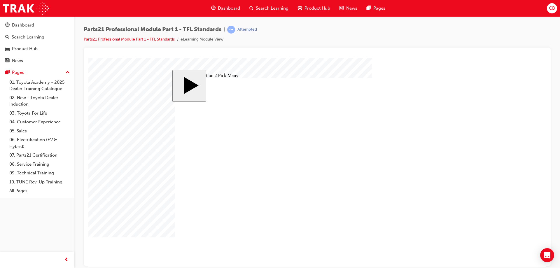
checkbox input "true"
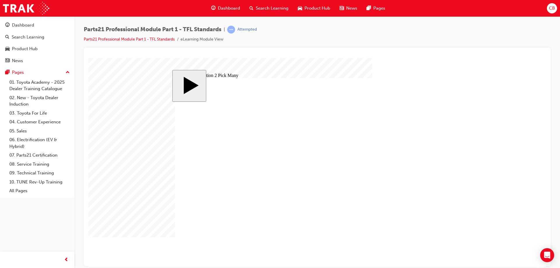
drag, startPoint x: 406, startPoint y: 169, endPoint x: 395, endPoint y: 195, distance: 28.6
checkbox input "false"
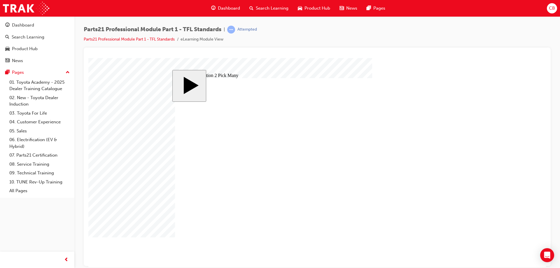
checkbox input "true"
checkbox input "false"
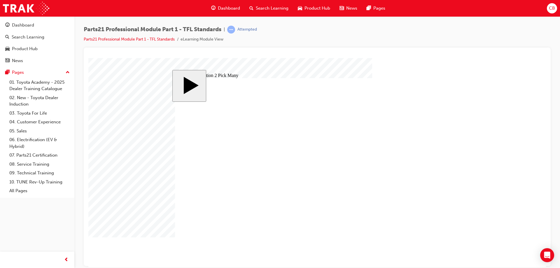
type input "1"
type input "17"
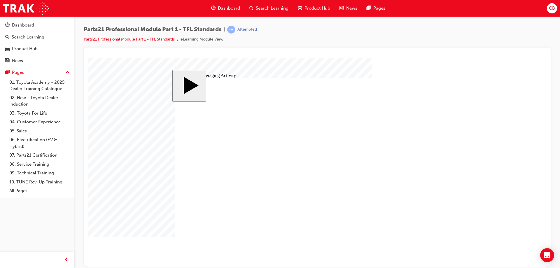
type input "17"
type input "176"
drag, startPoint x: 258, startPoint y: 167, endPoint x: 487, endPoint y: 183, distance: 229.9
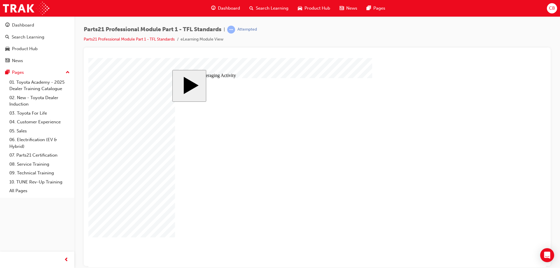
type input "17"
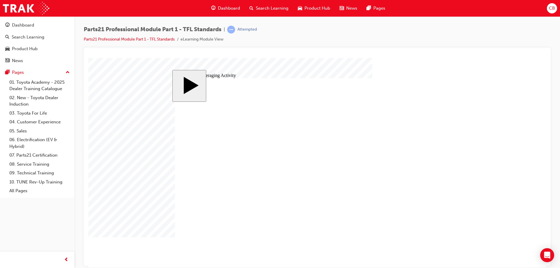
type input "17"
drag, startPoint x: 215, startPoint y: 172, endPoint x: 199, endPoint y: 171, distance: 15.7
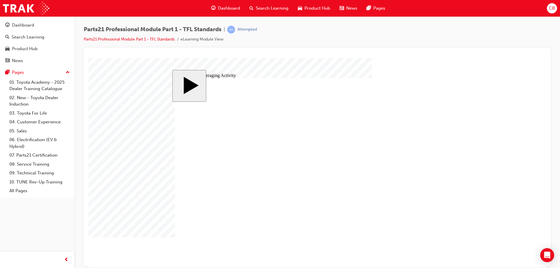
type input "3"
type input "34"
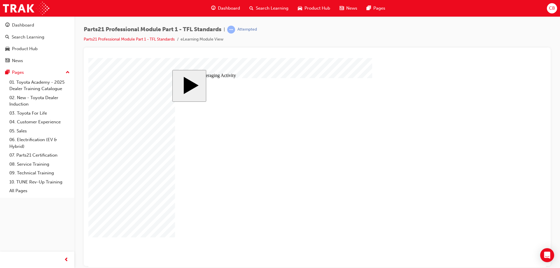
type input "34"
radio input "true"
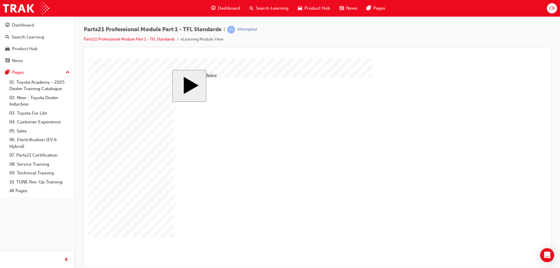
radio input "false"
radio input "true"
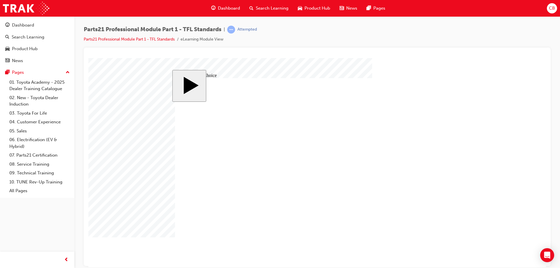
drag, startPoint x: 413, startPoint y: 196, endPoint x: 323, endPoint y: 201, distance: 89.6
drag, startPoint x: 406, startPoint y: 179, endPoint x: 231, endPoint y: 161, distance: 175.8
drag, startPoint x: 306, startPoint y: 199, endPoint x: 307, endPoint y: 170, distance: 29.5
drag, startPoint x: 319, startPoint y: 175, endPoint x: 314, endPoint y: 202, distance: 27.4
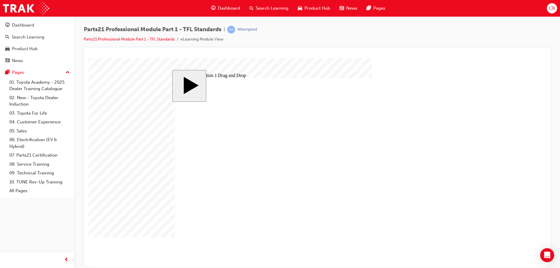
drag, startPoint x: 401, startPoint y: 140, endPoint x: 328, endPoint y: 173, distance: 80.5
drag, startPoint x: 403, startPoint y: 159, endPoint x: 374, endPoint y: 211, distance: 59.4
drag, startPoint x: 320, startPoint y: 170, endPoint x: 384, endPoint y: 175, distance: 63.8
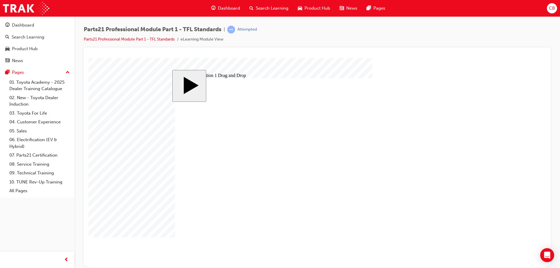
drag, startPoint x: 329, startPoint y: 193, endPoint x: 337, endPoint y: 167, distance: 27.0
drag, startPoint x: 400, startPoint y: 140, endPoint x: 304, endPoint y: 199, distance: 112.7
drag, startPoint x: 235, startPoint y: 158, endPoint x: 410, endPoint y: 165, distance: 175.3
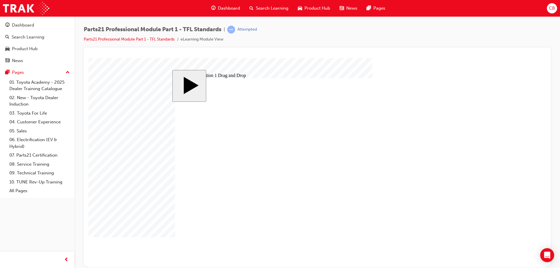
drag, startPoint x: 380, startPoint y: 211, endPoint x: 216, endPoint y: 173, distance: 168.2
drag, startPoint x: 406, startPoint y: 159, endPoint x: 234, endPoint y: 160, distance: 171.7
drag, startPoint x: 421, startPoint y: 175, endPoint x: 396, endPoint y: 215, distance: 46.7
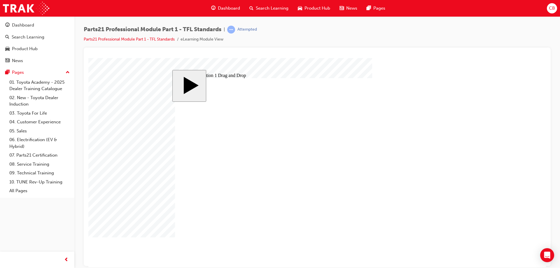
drag, startPoint x: 327, startPoint y: 171, endPoint x: 402, endPoint y: 179, distance: 75.0
drag, startPoint x: 325, startPoint y: 198, endPoint x: 331, endPoint y: 173, distance: 25.5
drag, startPoint x: 421, startPoint y: 195, endPoint x: 332, endPoint y: 200, distance: 88.7
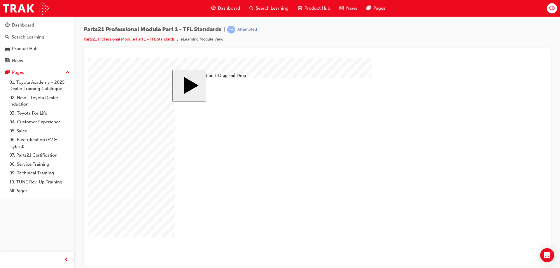
drag, startPoint x: 249, startPoint y: 159, endPoint x: 444, endPoint y: 160, distance: 195.0
drag, startPoint x: 331, startPoint y: 202, endPoint x: 434, endPoint y: 192, distance: 103.1
drag, startPoint x: 319, startPoint y: 173, endPoint x: 428, endPoint y: 141, distance: 113.7
drag, startPoint x: 415, startPoint y: 160, endPoint x: 222, endPoint y: 160, distance: 192.6
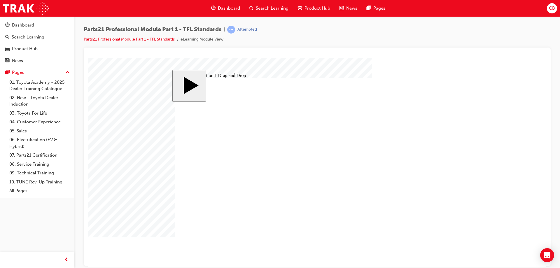
drag, startPoint x: 255, startPoint y: 157, endPoint x: 436, endPoint y: 172, distance: 182.2
drag, startPoint x: 403, startPoint y: 196, endPoint x: 306, endPoint y: 203, distance: 97.3
drag, startPoint x: 388, startPoint y: 216, endPoint x: 329, endPoint y: 174, distance: 72.4
drag, startPoint x: 414, startPoint y: 163, endPoint x: 381, endPoint y: 221, distance: 67.2
drag, startPoint x: 400, startPoint y: 146, endPoint x: 212, endPoint y: 161, distance: 188.0
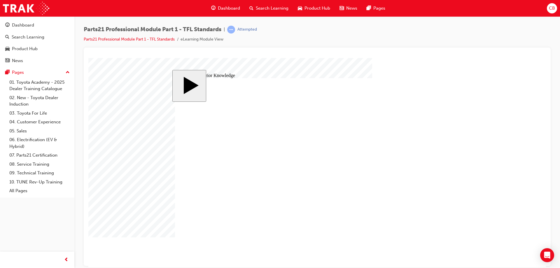
drag, startPoint x: 303, startPoint y: 146, endPoint x: 339, endPoint y: 146, distance: 36.1
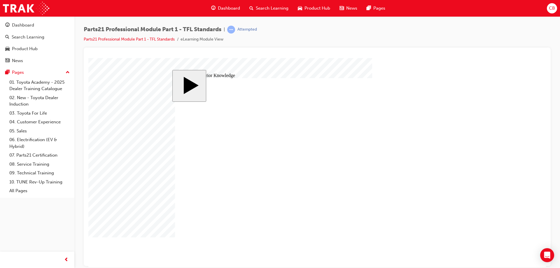
drag, startPoint x: 260, startPoint y: 215, endPoint x: 218, endPoint y: 219, distance: 41.9
type input "0"
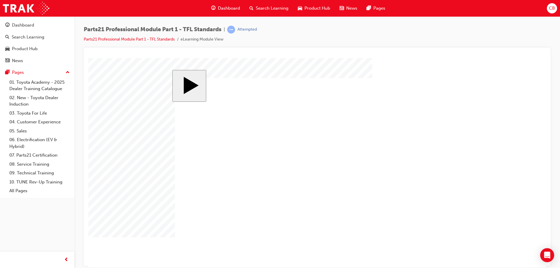
drag, startPoint x: 253, startPoint y: 197, endPoint x: 338, endPoint y: 142, distance: 101.8
drag, startPoint x: 246, startPoint y: 202, endPoint x: 338, endPoint y: 196, distance: 92.0
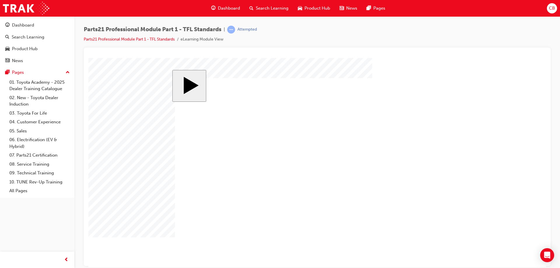
drag, startPoint x: 240, startPoint y: 196, endPoint x: 430, endPoint y: 119, distance: 205.3
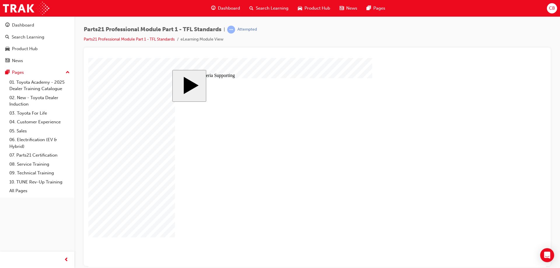
drag, startPoint x: 239, startPoint y: 165, endPoint x: 252, endPoint y: 175, distance: 16.8
drag, startPoint x: 227, startPoint y: 187, endPoint x: 233, endPoint y: 187, distance: 5.9
drag, startPoint x: 242, startPoint y: 165, endPoint x: 266, endPoint y: 192, distance: 36.1
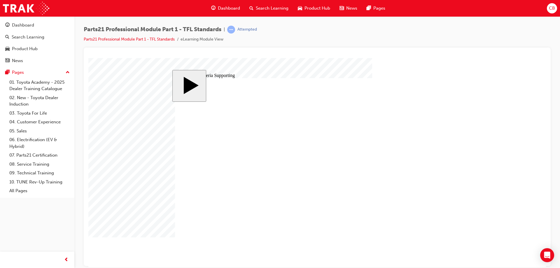
drag, startPoint x: 263, startPoint y: 195, endPoint x: 260, endPoint y: 201, distance: 6.7
drag, startPoint x: 228, startPoint y: 186, endPoint x: 252, endPoint y: 163, distance: 33.0
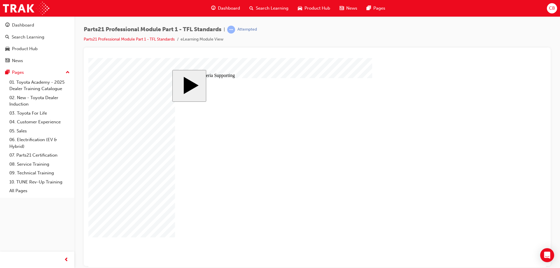
drag, startPoint x: 441, startPoint y: 215, endPoint x: 409, endPoint y: 196, distance: 37.1
type input "12"
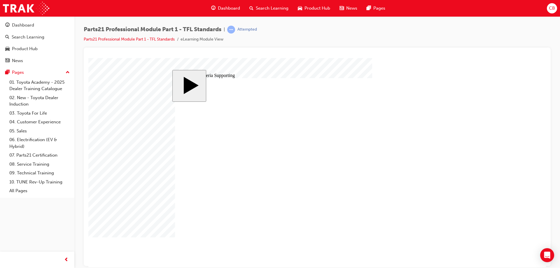
type input "2"
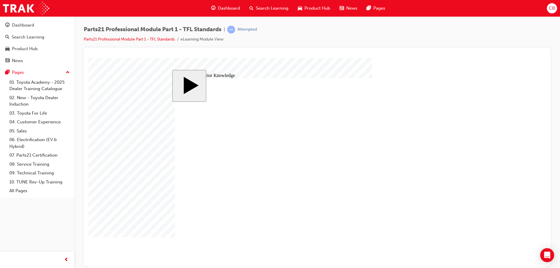
type input "3"
type input "10"
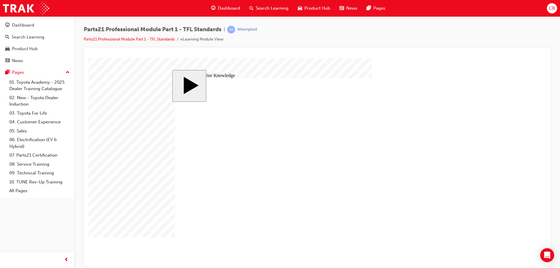
checkbox input "true"
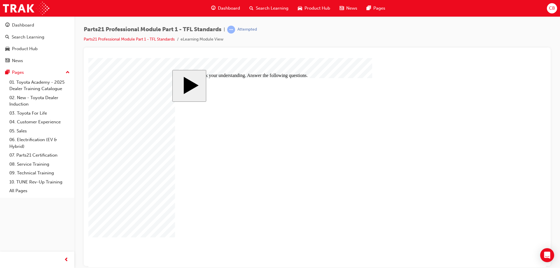
checkbox input "true"
checkbox input "false"
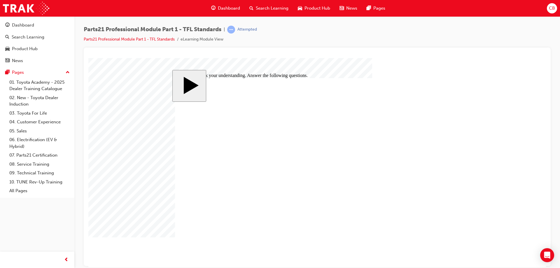
checkbox input "false"
drag, startPoint x: 183, startPoint y: 156, endPoint x: 223, endPoint y: 159, distance: 40.0
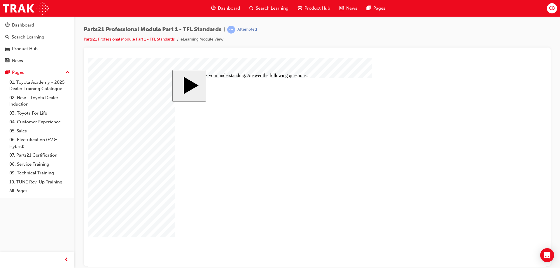
checkbox input "true"
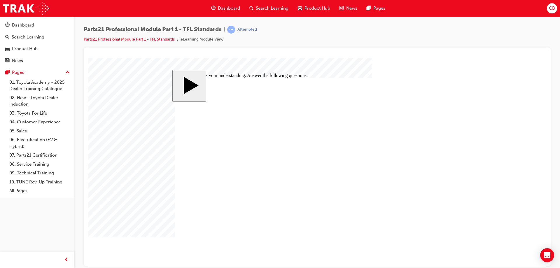
checkbox input "true"
checkbox input "false"
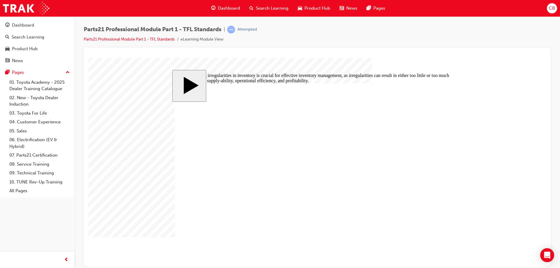
radio input "true"
drag, startPoint x: 251, startPoint y: 152, endPoint x: 254, endPoint y: 136, distance: 15.8
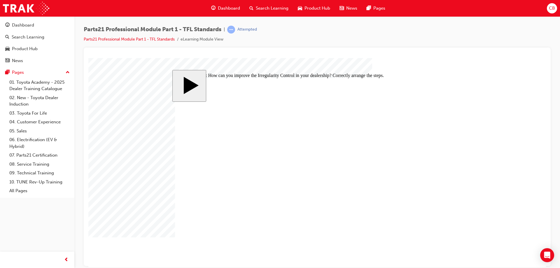
drag, startPoint x: 275, startPoint y: 170, endPoint x: 278, endPoint y: 157, distance: 13.5
drag, startPoint x: 284, startPoint y: 183, endPoint x: 288, endPoint y: 170, distance: 14.3
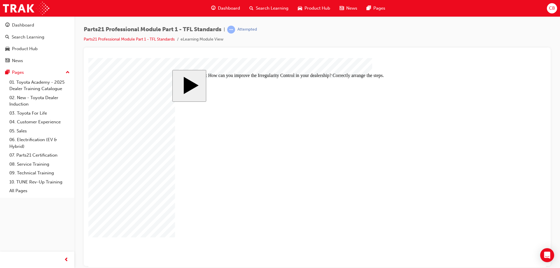
radio input "true"
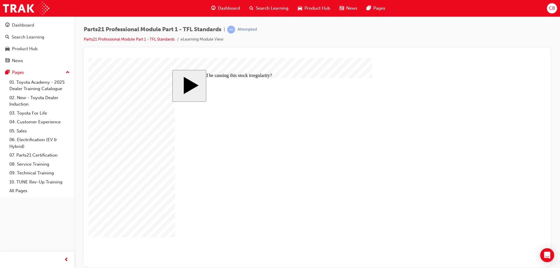
radio input "false"
radio input "true"
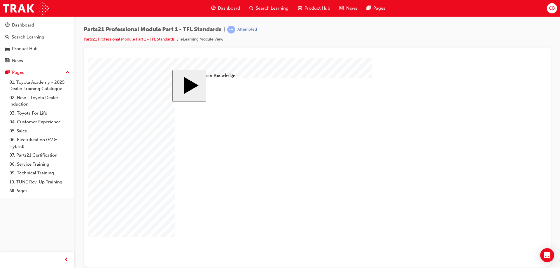
radio input "true"
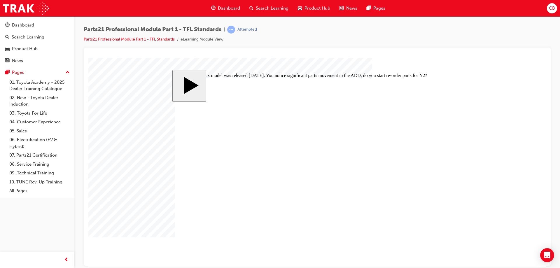
radio input "false"
radio input "true"
drag, startPoint x: 349, startPoint y: 145, endPoint x: 324, endPoint y: 145, distance: 25.1
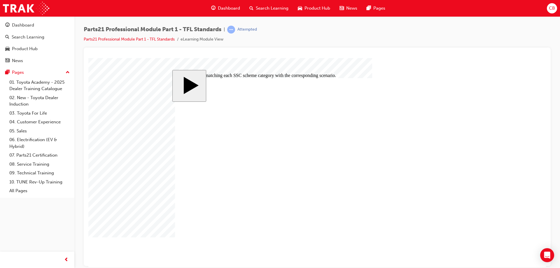
drag, startPoint x: 348, startPoint y: 158, endPoint x: 313, endPoint y: 161, distance: 35.7
drag, startPoint x: 345, startPoint y: 182, endPoint x: 317, endPoint y: 182, distance: 27.7
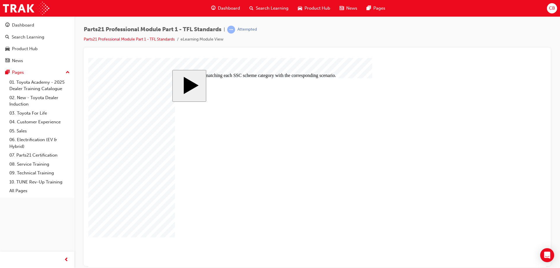
drag, startPoint x: 334, startPoint y: 176, endPoint x: 329, endPoint y: 157, distance: 19.3
drag, startPoint x: 337, startPoint y: 181, endPoint x: 321, endPoint y: 180, distance: 16.4
drag, startPoint x: 335, startPoint y: 162, endPoint x: 330, endPoint y: 144, distance: 19.1
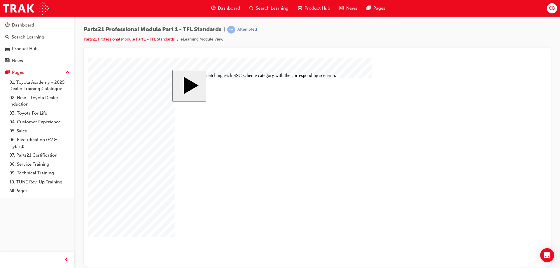
drag, startPoint x: 331, startPoint y: 163, endPoint x: 321, endPoint y: 164, distance: 10.8
drag, startPoint x: 336, startPoint y: 177, endPoint x: 331, endPoint y: 178, distance: 5.1
drag, startPoint x: 345, startPoint y: 165, endPoint x: 342, endPoint y: 186, distance: 21.2
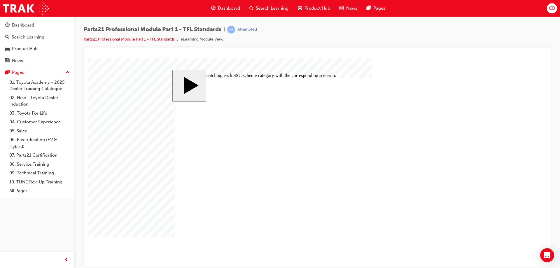
drag, startPoint x: 330, startPoint y: 164, endPoint x: 320, endPoint y: 164, distance: 10.2
drag, startPoint x: 328, startPoint y: 165, endPoint x: 321, endPoint y: 145, distance: 21.7
drag, startPoint x: 340, startPoint y: 161, endPoint x: 328, endPoint y: 163, distance: 11.5
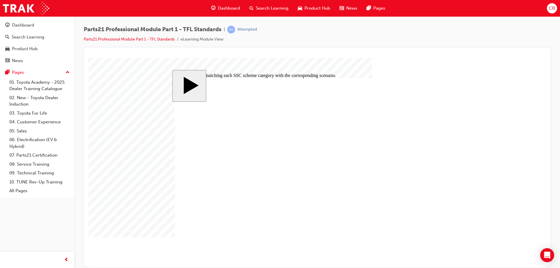
drag, startPoint x: 330, startPoint y: 162, endPoint x: 319, endPoint y: 179, distance: 20.0
drag, startPoint x: 331, startPoint y: 168, endPoint x: 326, endPoint y: 168, distance: 5.0
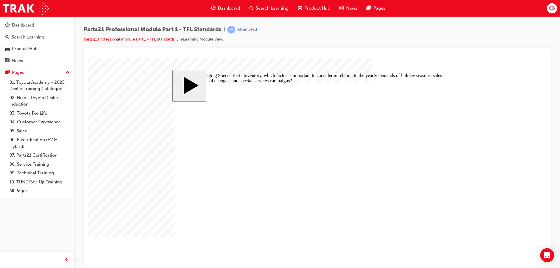
radio input "false"
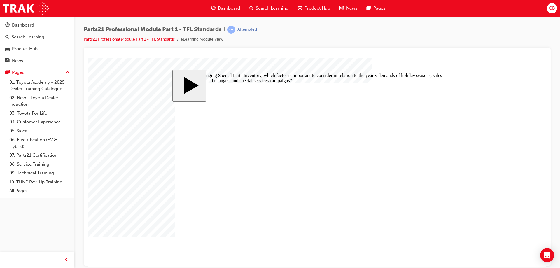
radio input "false"
radio input "true"
drag, startPoint x: 306, startPoint y: 173, endPoint x: 261, endPoint y: 164, distance: 45.4
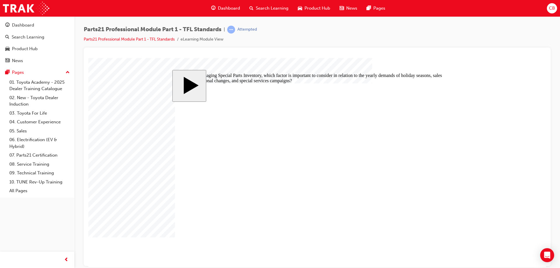
radio input "true"
drag, startPoint x: 189, startPoint y: 157, endPoint x: 194, endPoint y: 157, distance: 5.6
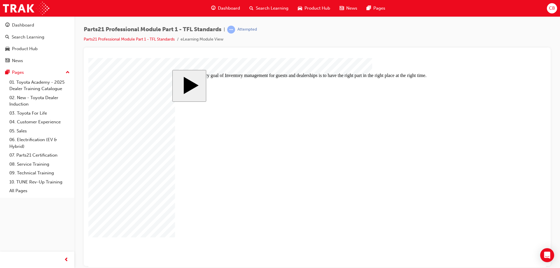
radio input "true"
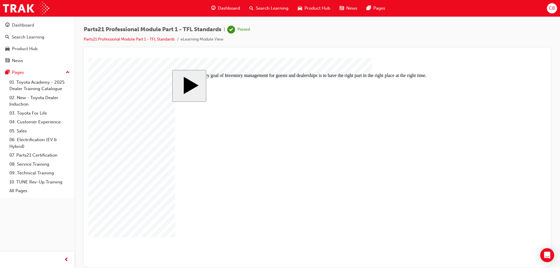
drag, startPoint x: 196, startPoint y: 170, endPoint x: 252, endPoint y: 173, distance: 56.3
radio input "true"
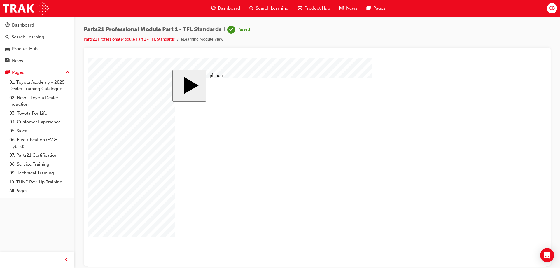
click at [30, 155] on link "07. Parts21 Certification" at bounding box center [39, 155] width 65 height 9
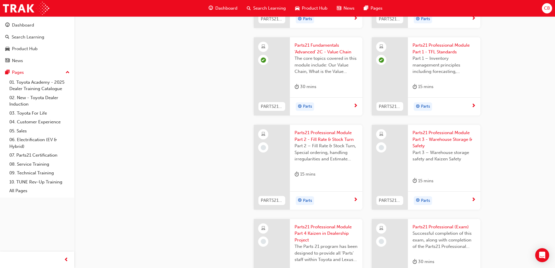
scroll to position [874, 0]
